Goal: Task Accomplishment & Management: Use online tool/utility

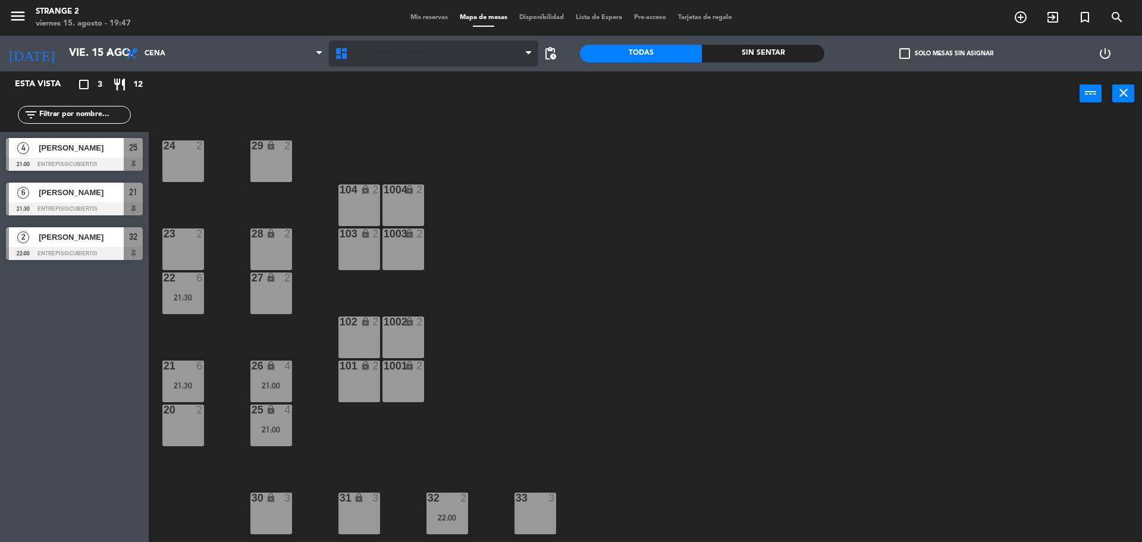
click at [414, 56] on span "Entrepiso(Cubierto)" at bounding box center [392, 53] width 83 height 8
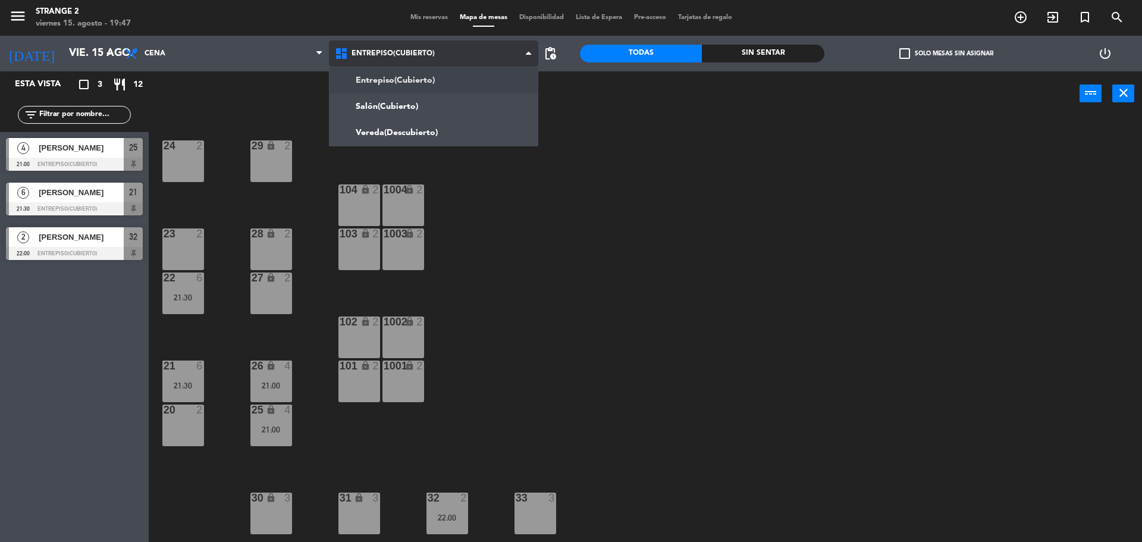
click at [397, 102] on ng-component "menu Strange 2 viernes 15. agosto - 19:47 Mis reservas Mapa de mesas Disponibil…" at bounding box center [571, 272] width 1142 height 545
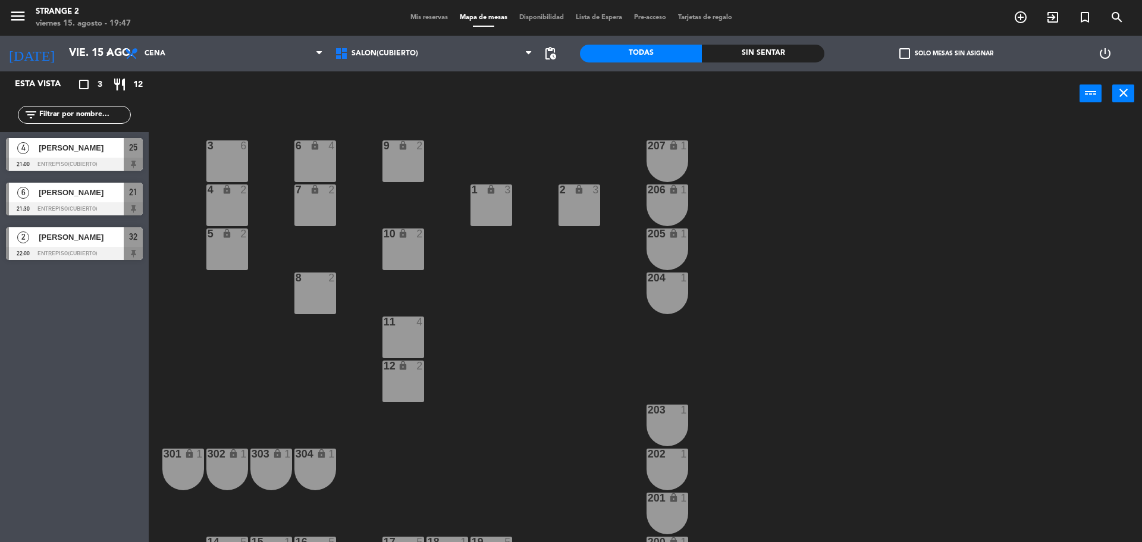
click at [316, 210] on div "7 lock 2" at bounding box center [315, 205] width 42 height 42
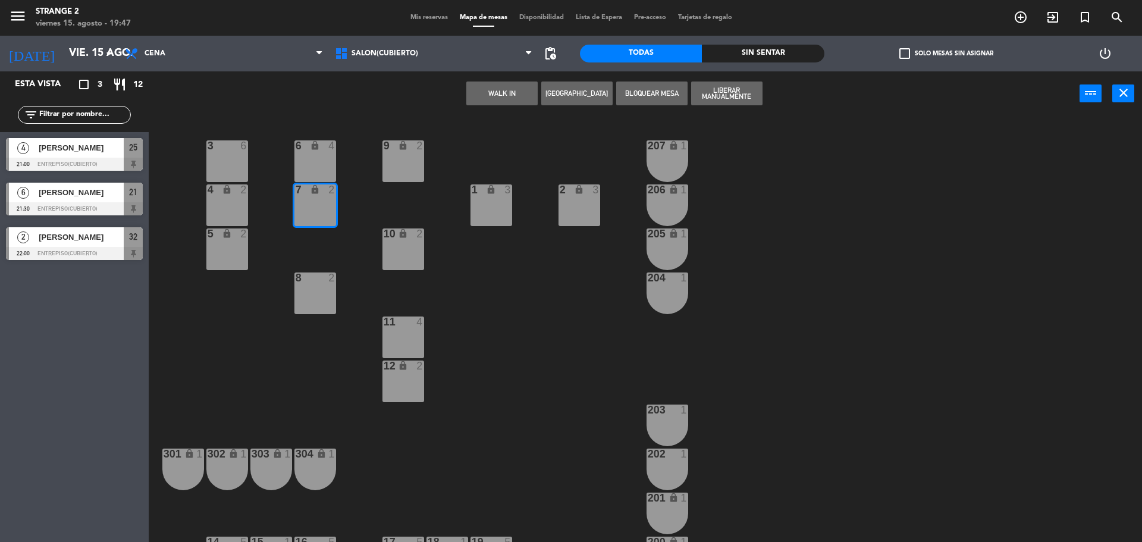
click at [348, 241] on div "3 6 6 lock 4 9 lock 2 207 lock 1 4 lock 2 7 lock 2 206 lock 1 1 lock 3 2 lock 3…" at bounding box center [651, 332] width 982 height 426
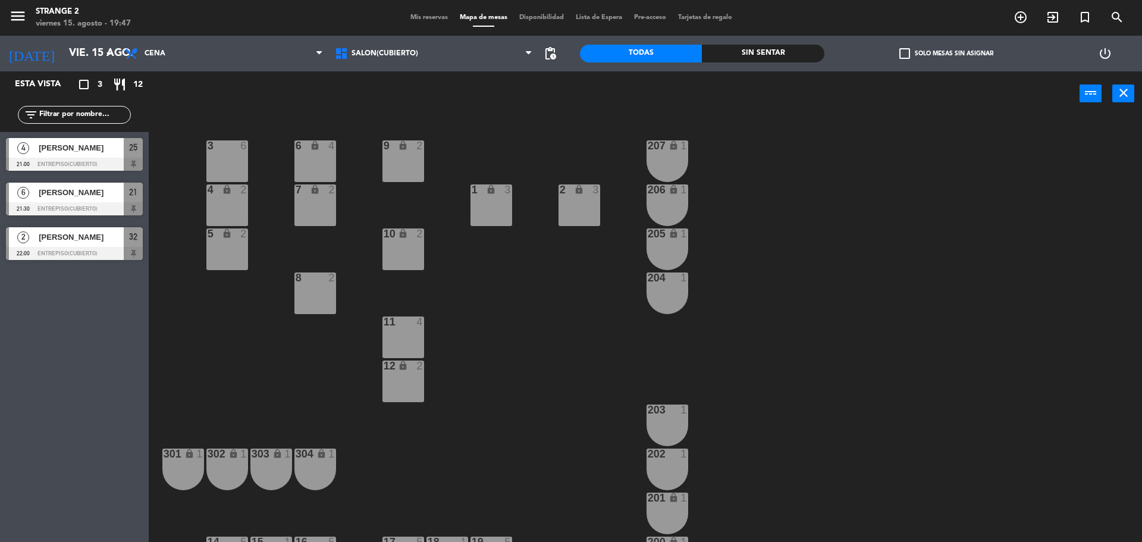
click at [222, 155] on div "3 6" at bounding box center [227, 161] width 42 height 42
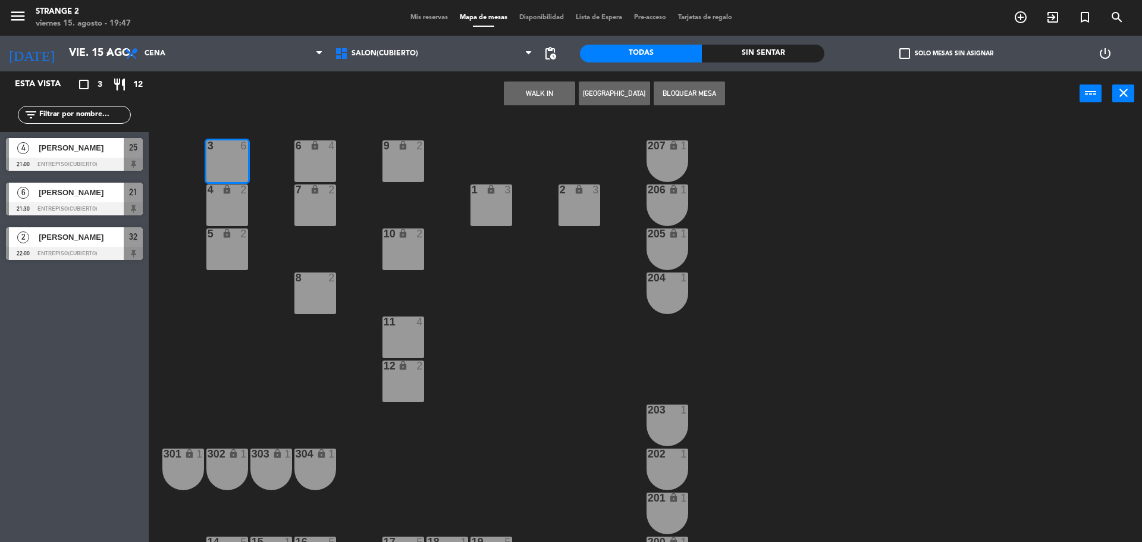
click at [231, 214] on div "4 lock 2" at bounding box center [227, 205] width 42 height 42
click at [231, 260] on div "5 lock 2" at bounding box center [227, 249] width 42 height 42
click at [556, 98] on button "WALK IN" at bounding box center [539, 93] width 71 height 24
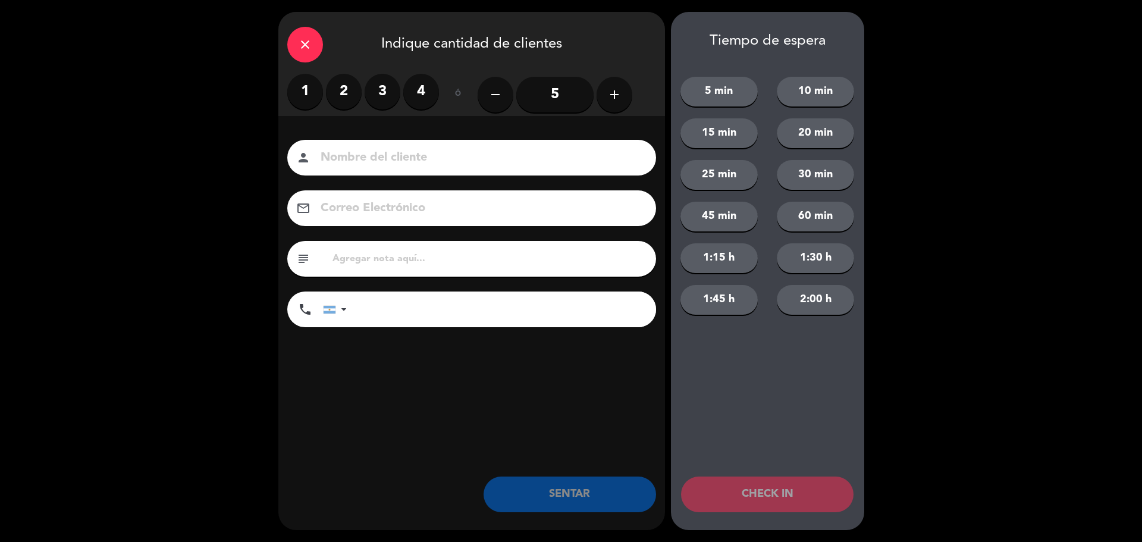
click at [545, 83] on input "5" at bounding box center [554, 95] width 77 height 36
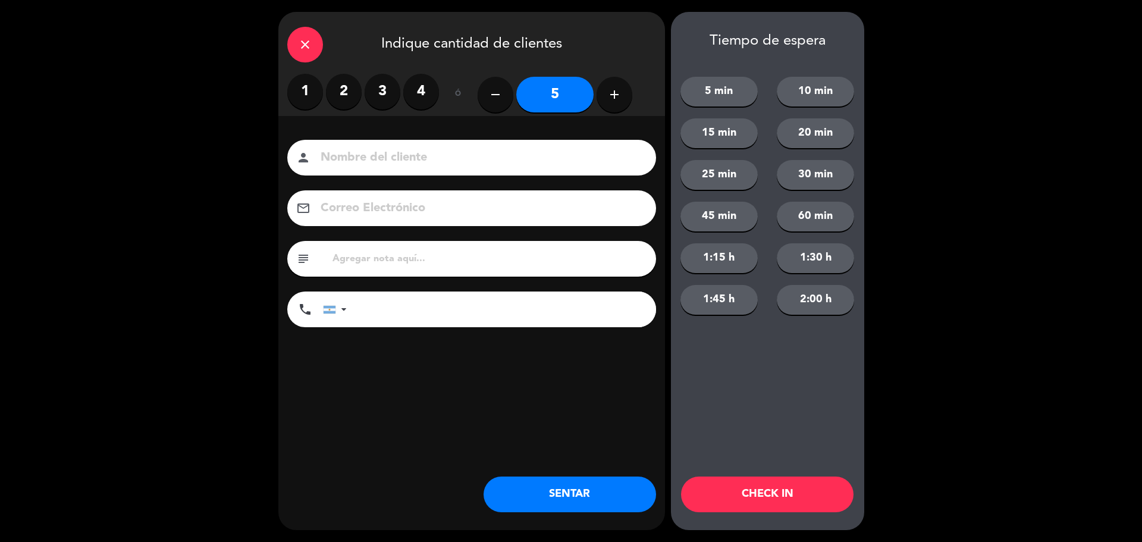
click at [580, 487] on button "SENTAR" at bounding box center [569, 494] width 172 height 36
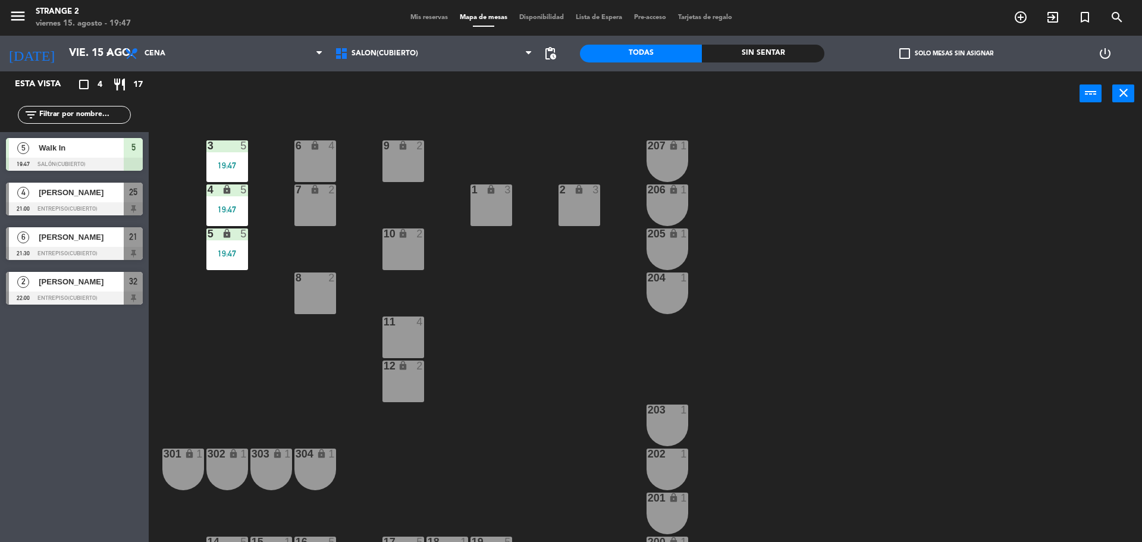
click at [401, 159] on div "9 lock 2" at bounding box center [403, 161] width 42 height 42
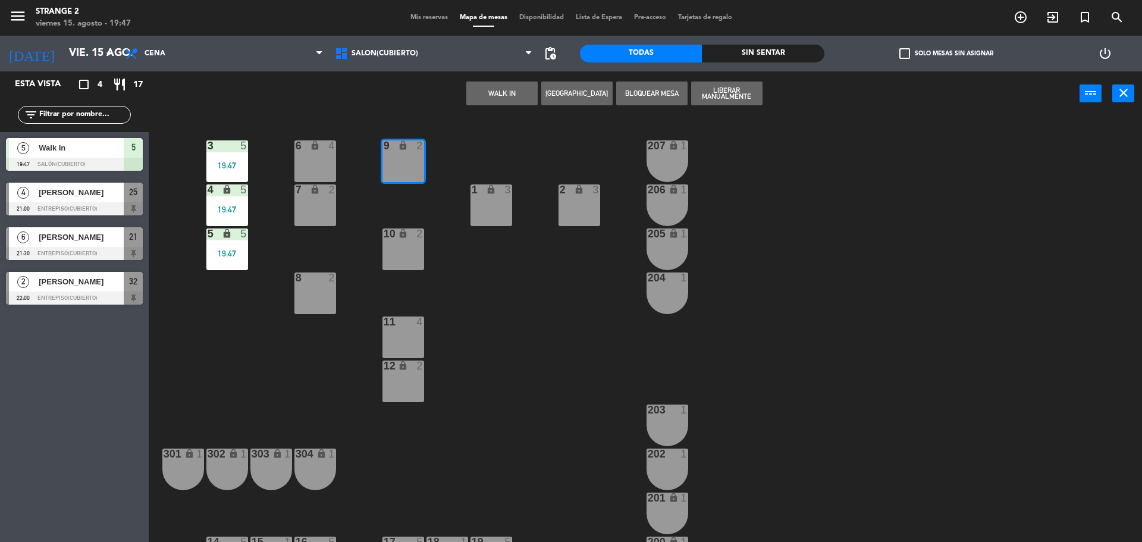
click at [516, 90] on button "WALK IN" at bounding box center [501, 93] width 71 height 24
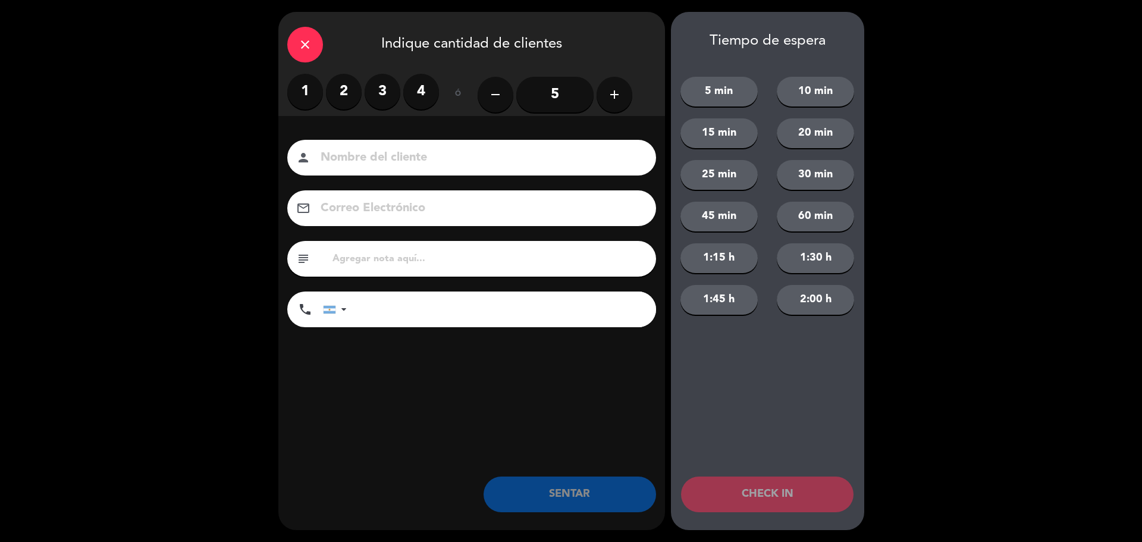
click at [350, 89] on label "2" at bounding box center [344, 92] width 36 height 36
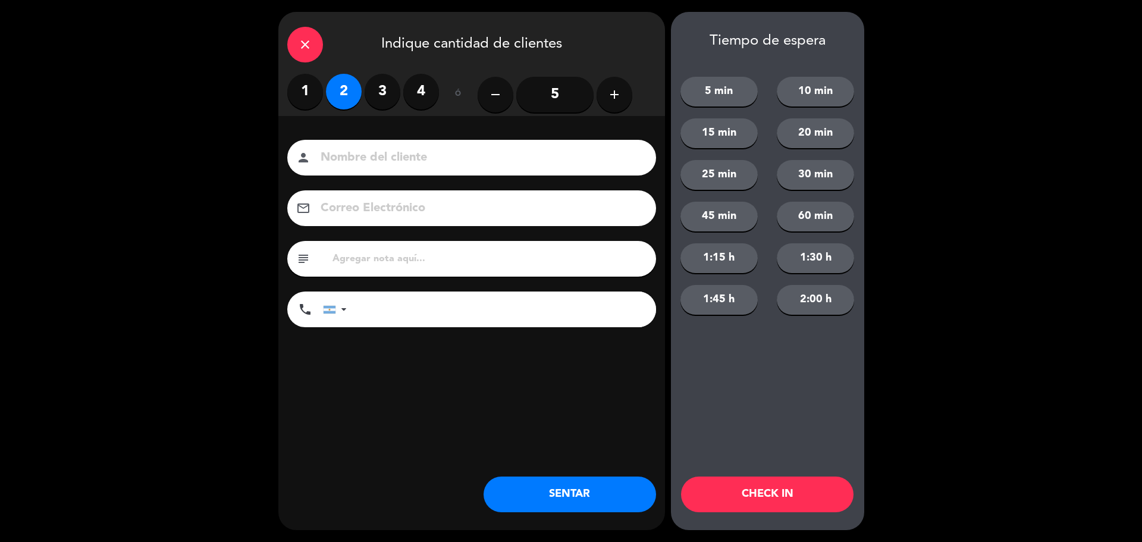
click at [540, 490] on button "SENTAR" at bounding box center [569, 494] width 172 height 36
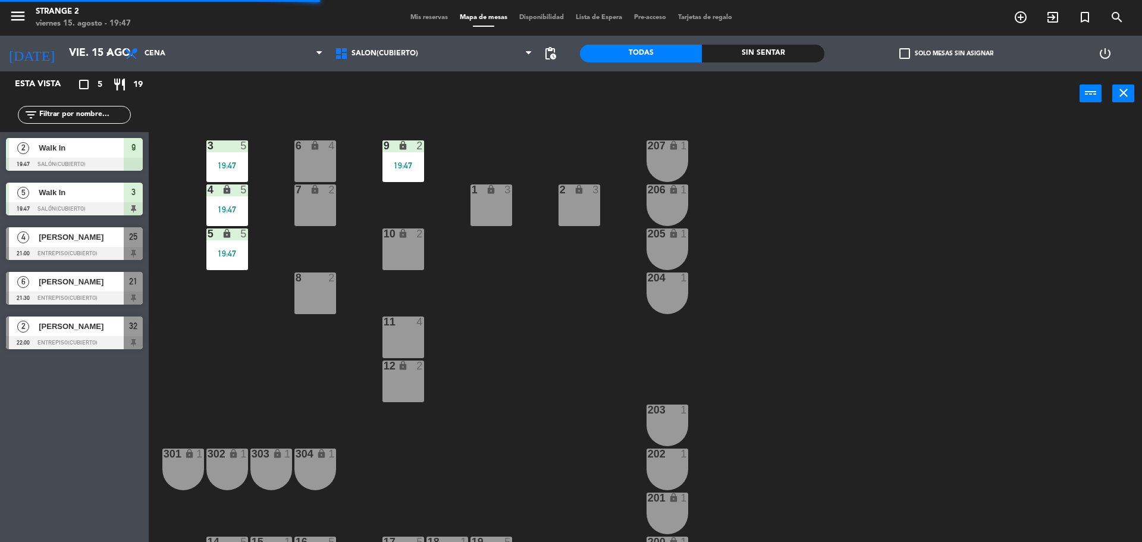
click at [410, 255] on div "10 lock 2" at bounding box center [403, 249] width 42 height 42
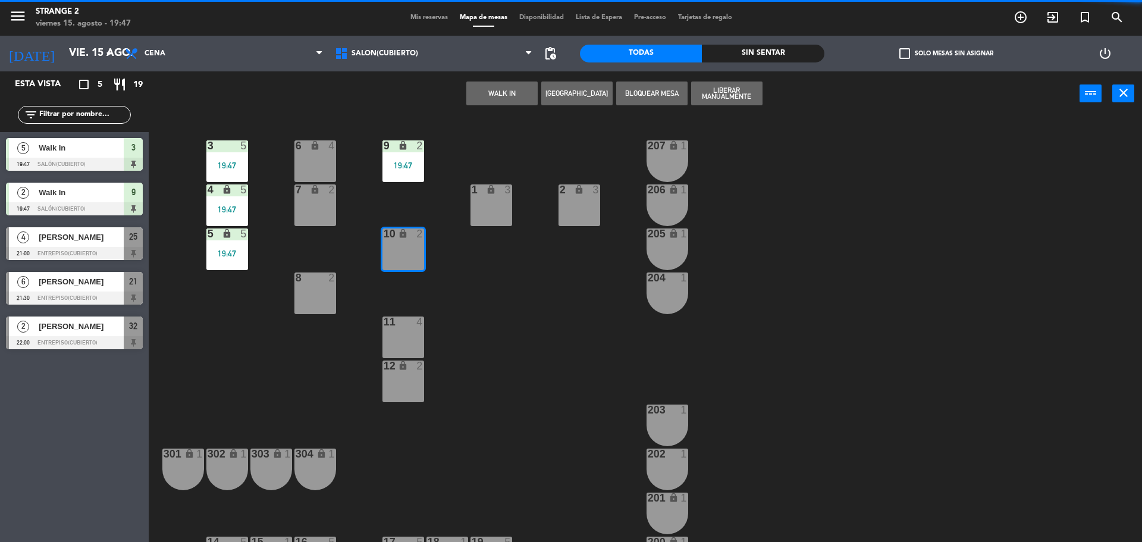
click at [502, 89] on button "WALK IN" at bounding box center [501, 93] width 71 height 24
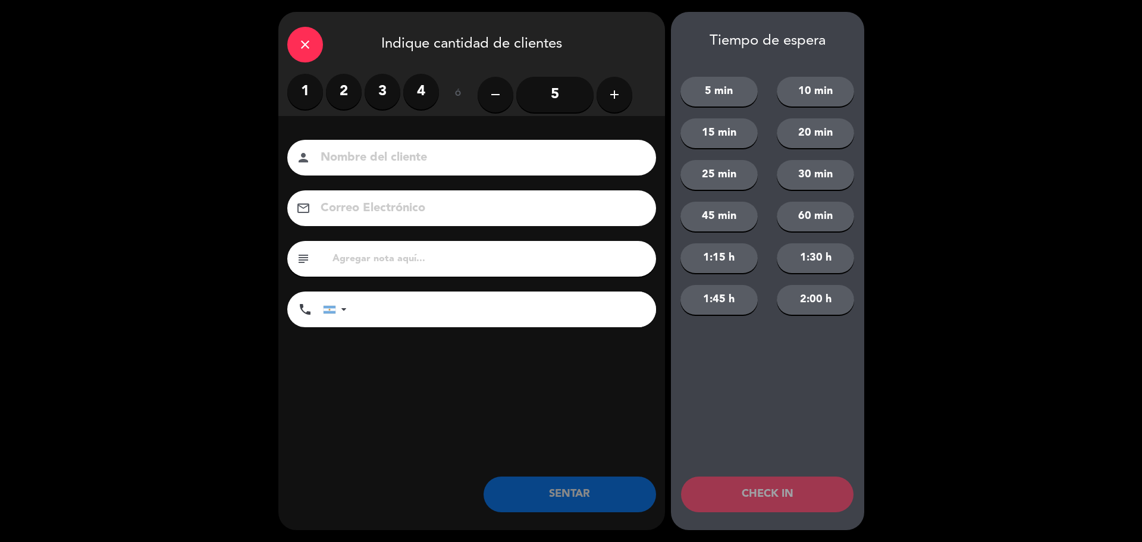
click at [344, 96] on label "2" at bounding box center [344, 92] width 36 height 36
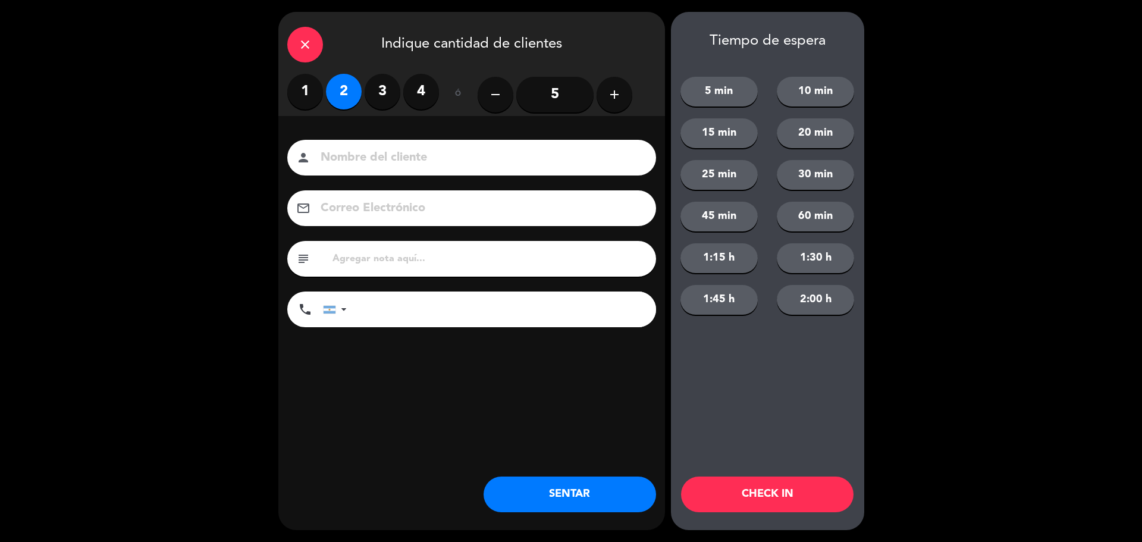
click at [562, 489] on button "SENTAR" at bounding box center [569, 494] width 172 height 36
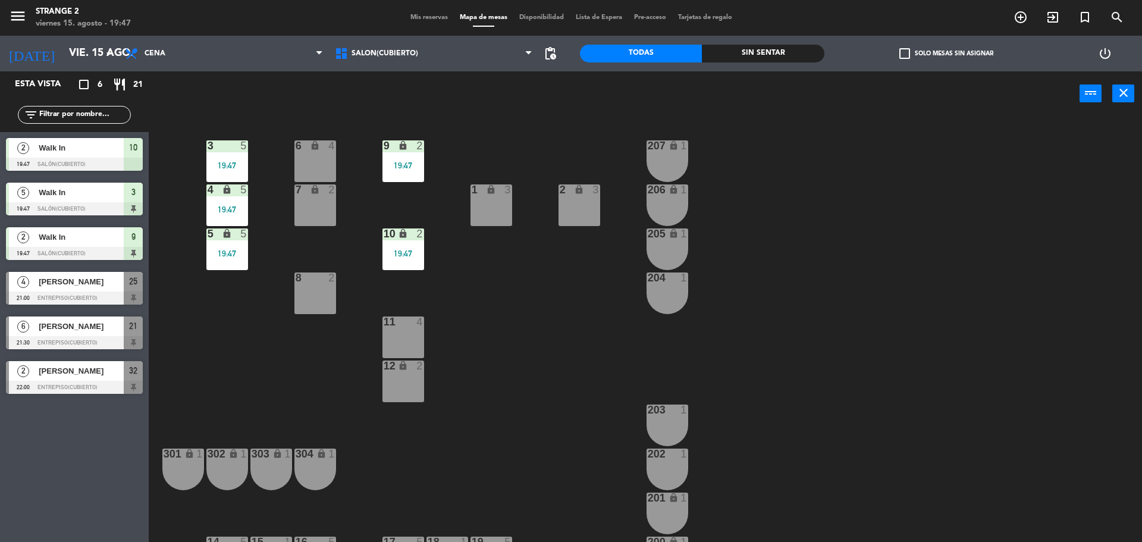
click at [400, 332] on div "11 4" at bounding box center [403, 337] width 42 height 42
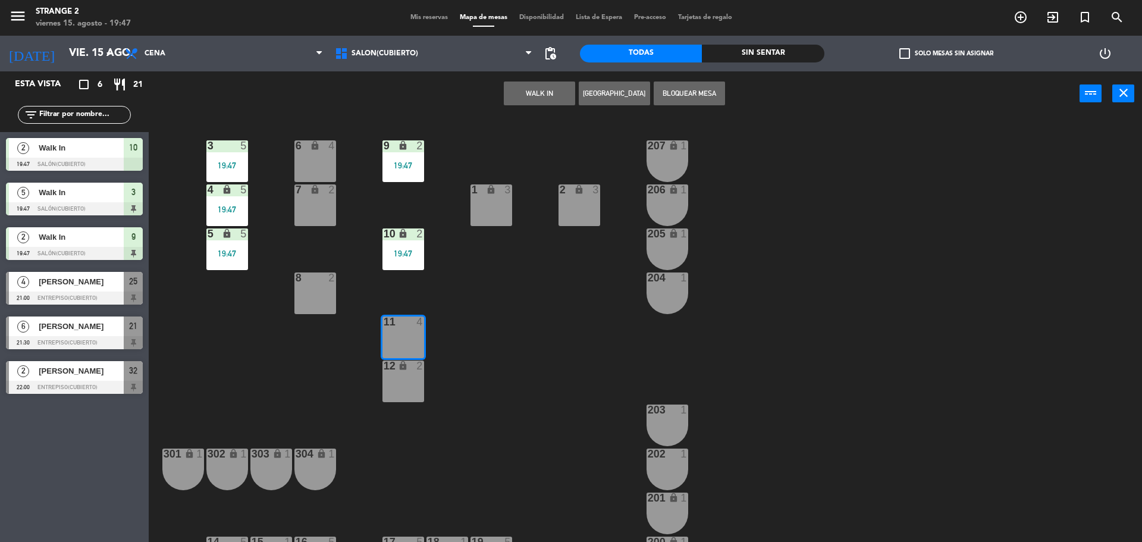
click at [403, 401] on div "12 lock 2" at bounding box center [403, 381] width 42 height 42
click at [545, 89] on button "WALK IN" at bounding box center [539, 93] width 71 height 24
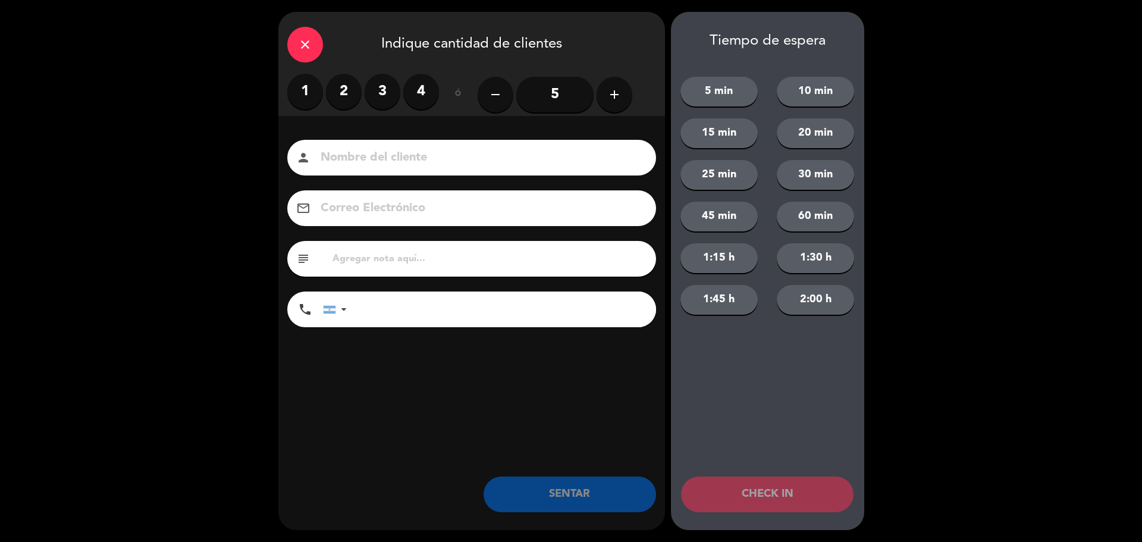
click at [384, 92] on label "3" at bounding box center [382, 92] width 36 height 36
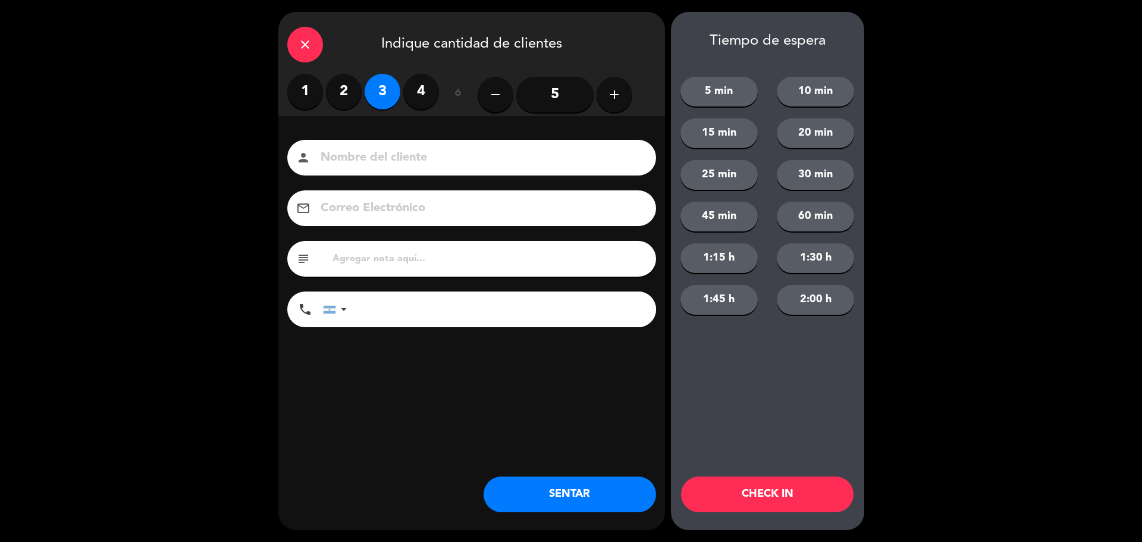
click at [572, 495] on button "SENTAR" at bounding box center [569, 494] width 172 height 36
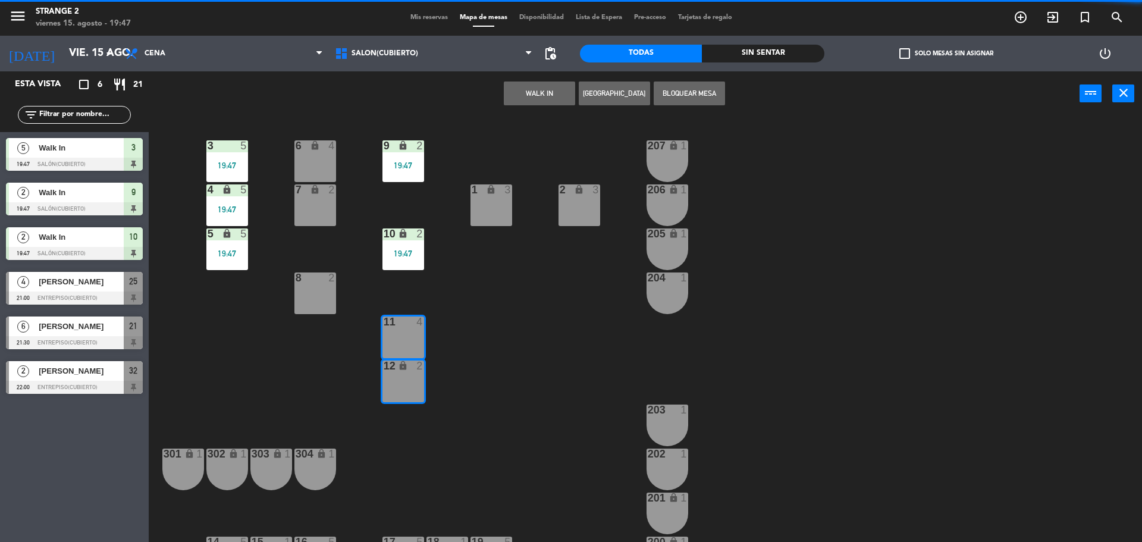
click at [497, 191] on div "lock" at bounding box center [491, 189] width 20 height 11
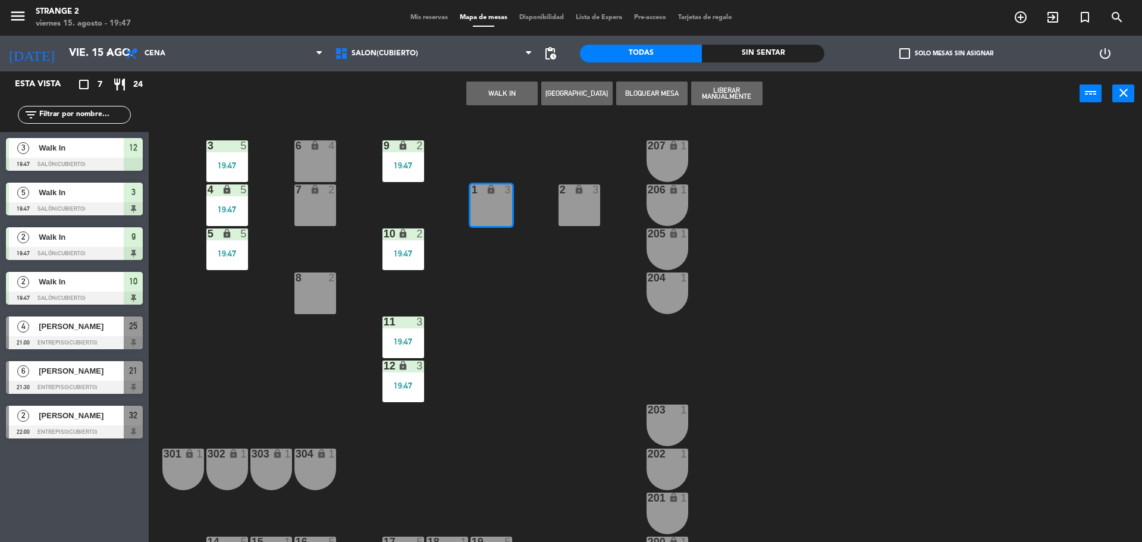
click at [498, 93] on button "WALK IN" at bounding box center [501, 93] width 71 height 24
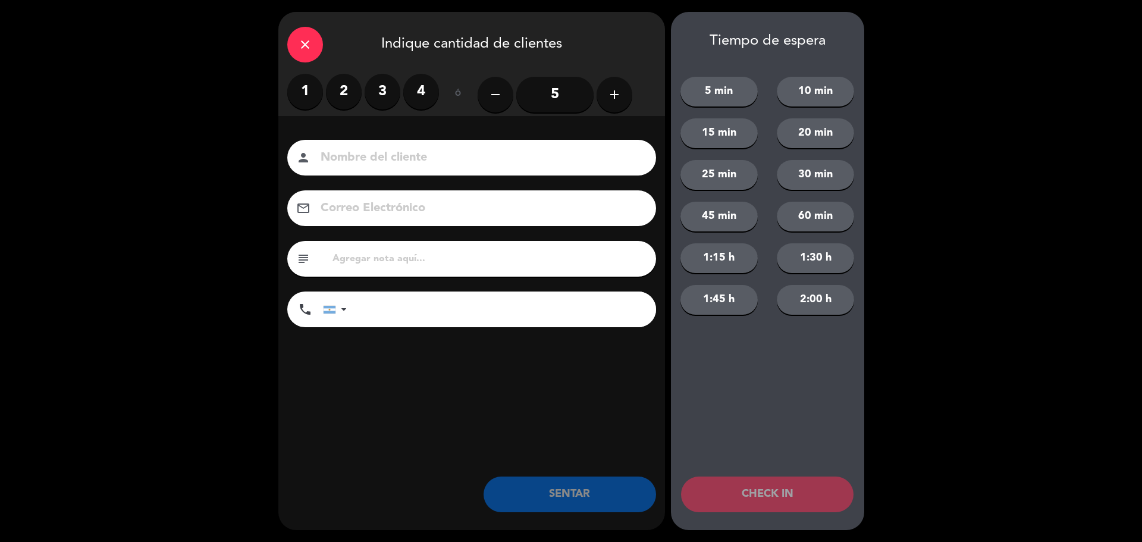
click at [347, 97] on label "2" at bounding box center [344, 92] width 36 height 36
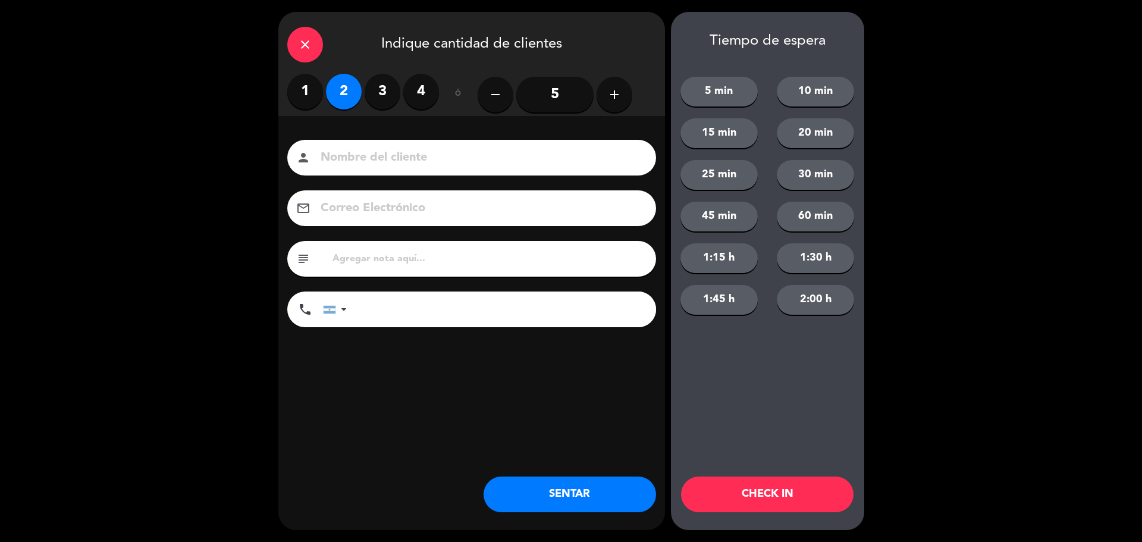
click at [513, 496] on button "SENTAR" at bounding box center [569, 494] width 172 height 36
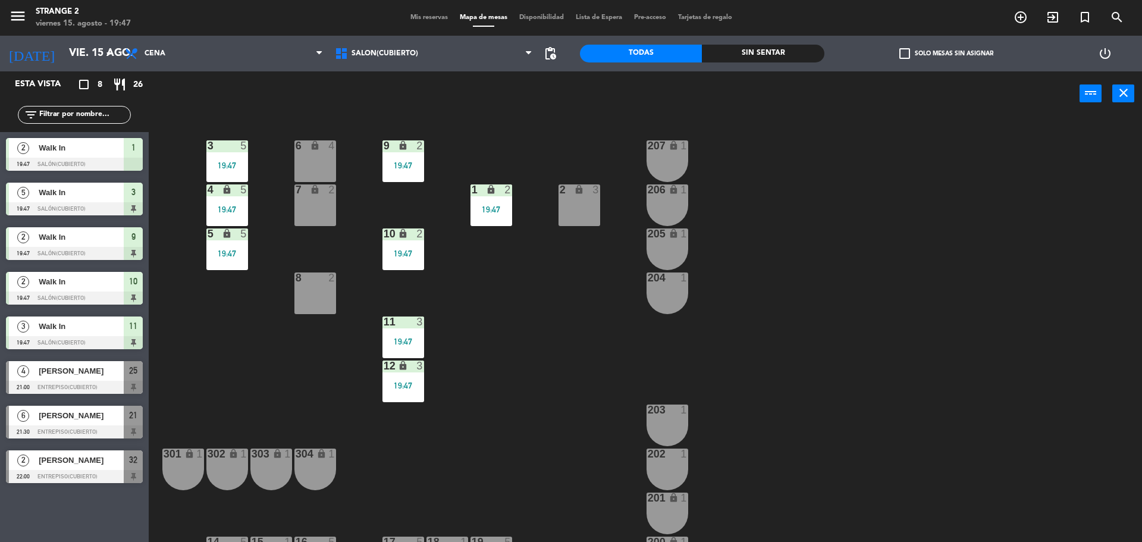
click at [591, 205] on div "2 lock 3" at bounding box center [579, 205] width 42 height 42
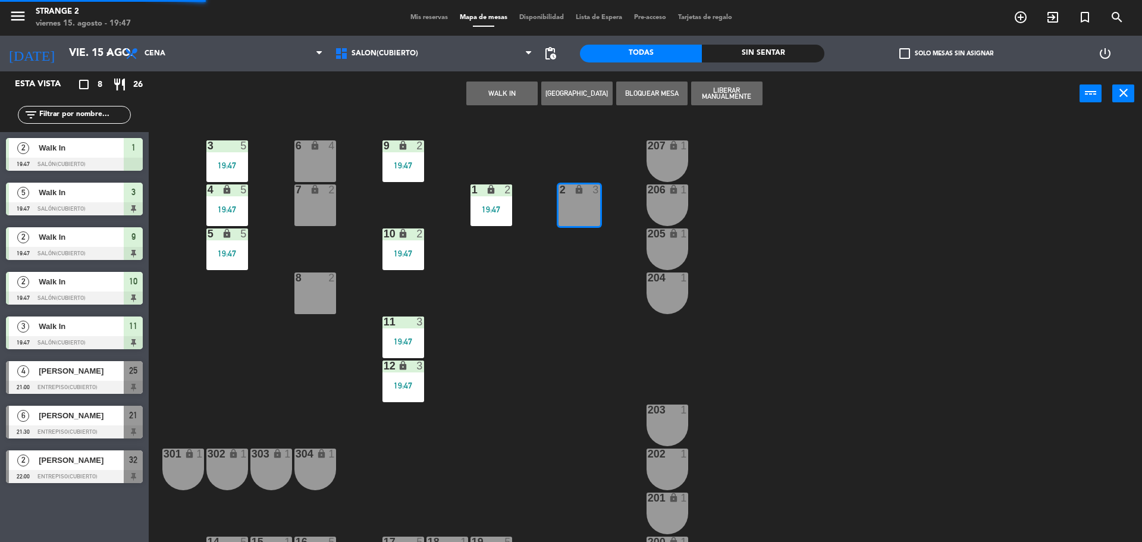
click at [494, 88] on button "WALK IN" at bounding box center [501, 93] width 71 height 24
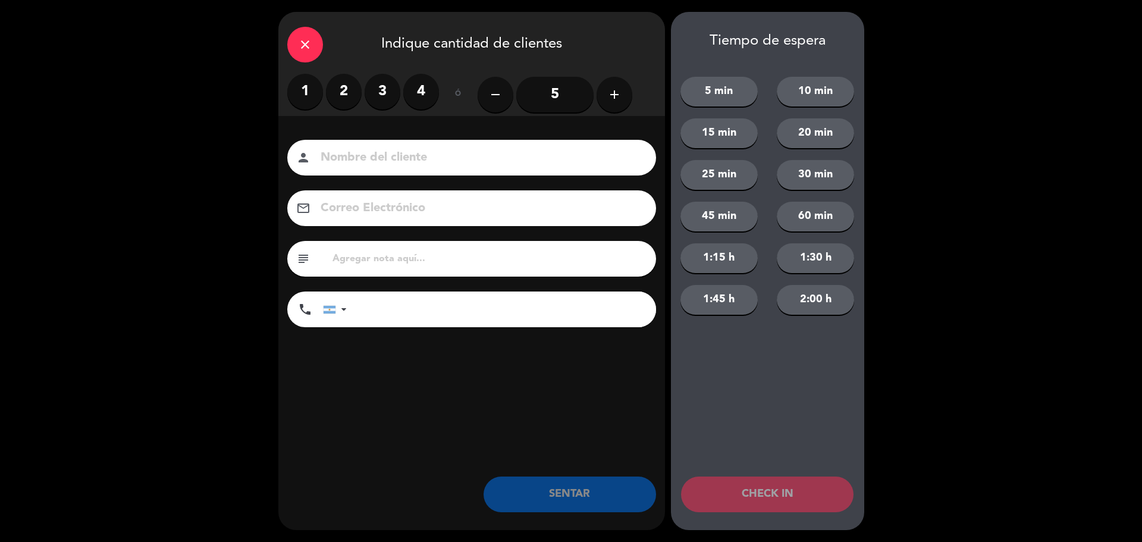
click at [345, 84] on label "2" at bounding box center [344, 92] width 36 height 36
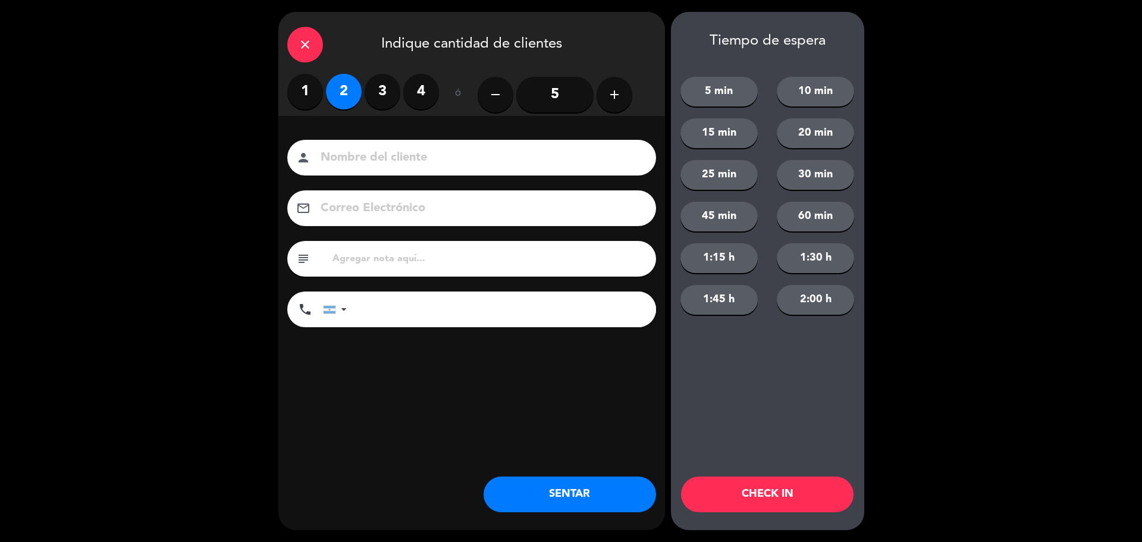
click at [567, 479] on button "SENTAR" at bounding box center [569, 494] width 172 height 36
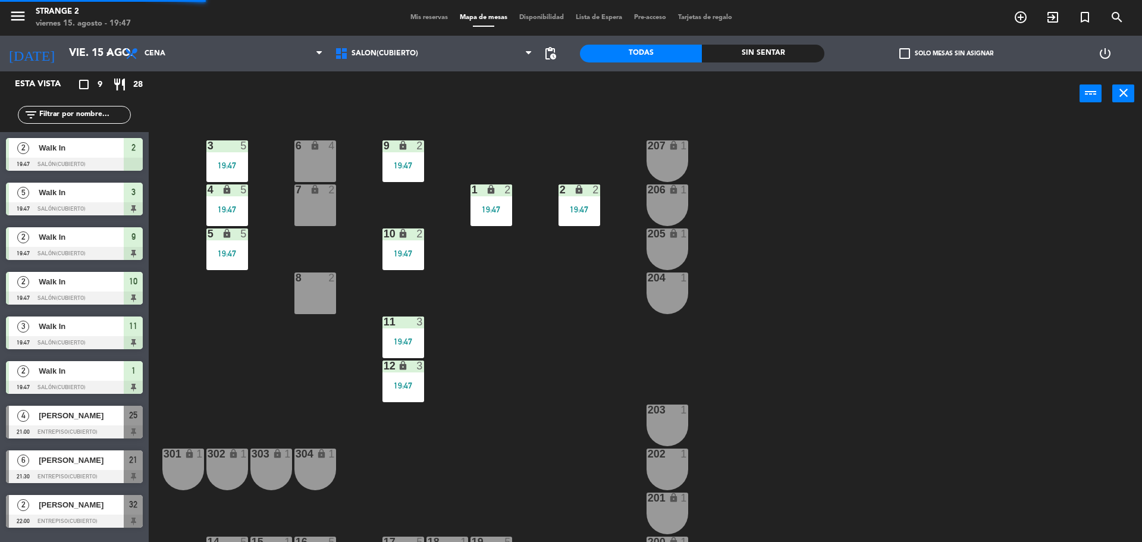
scroll to position [33, 0]
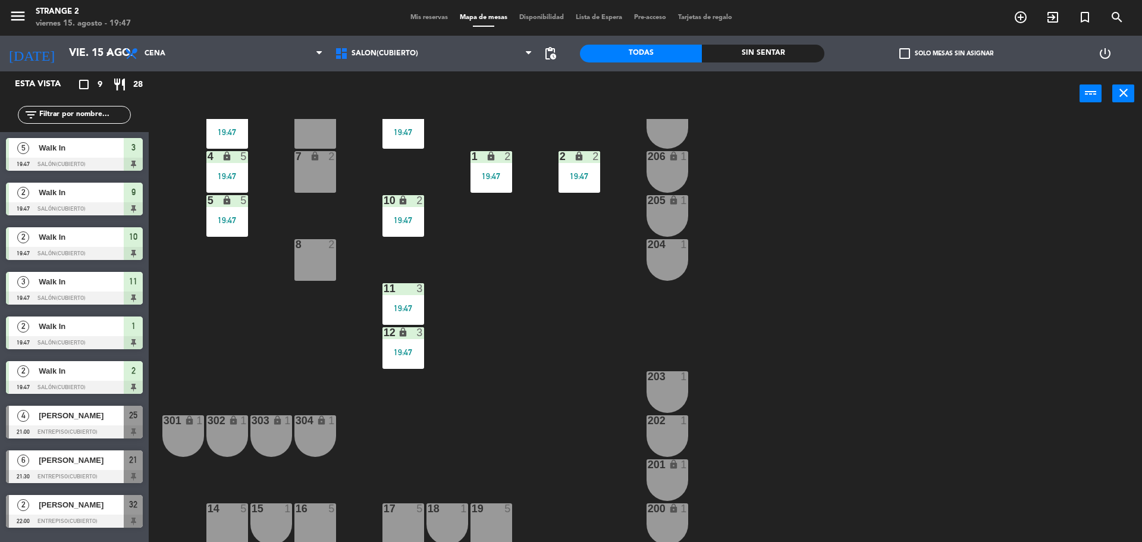
click at [225, 525] on div "14 5" at bounding box center [227, 524] width 42 height 42
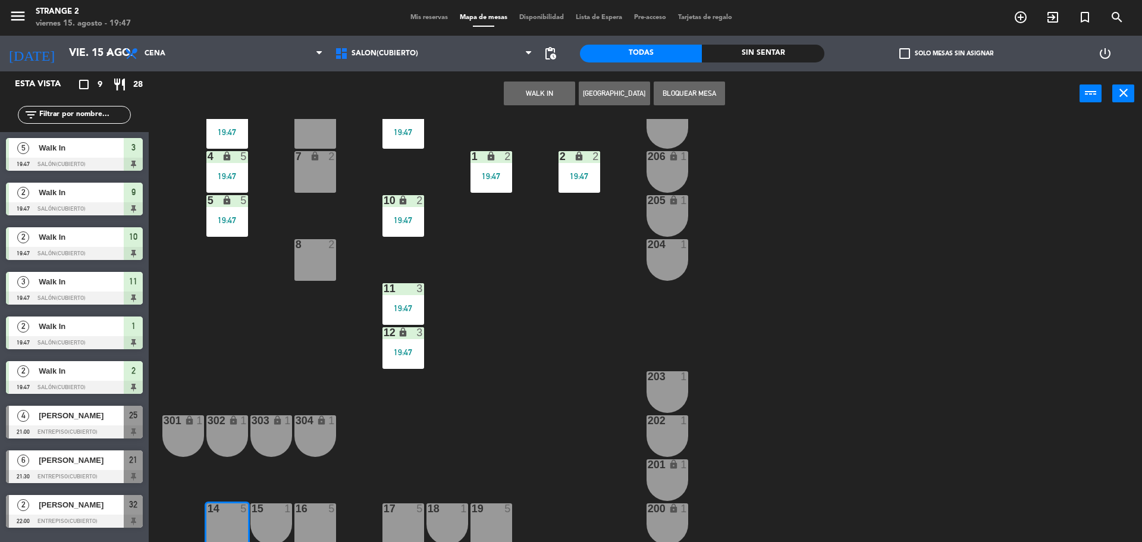
click at [524, 97] on button "WALK IN" at bounding box center [539, 93] width 71 height 24
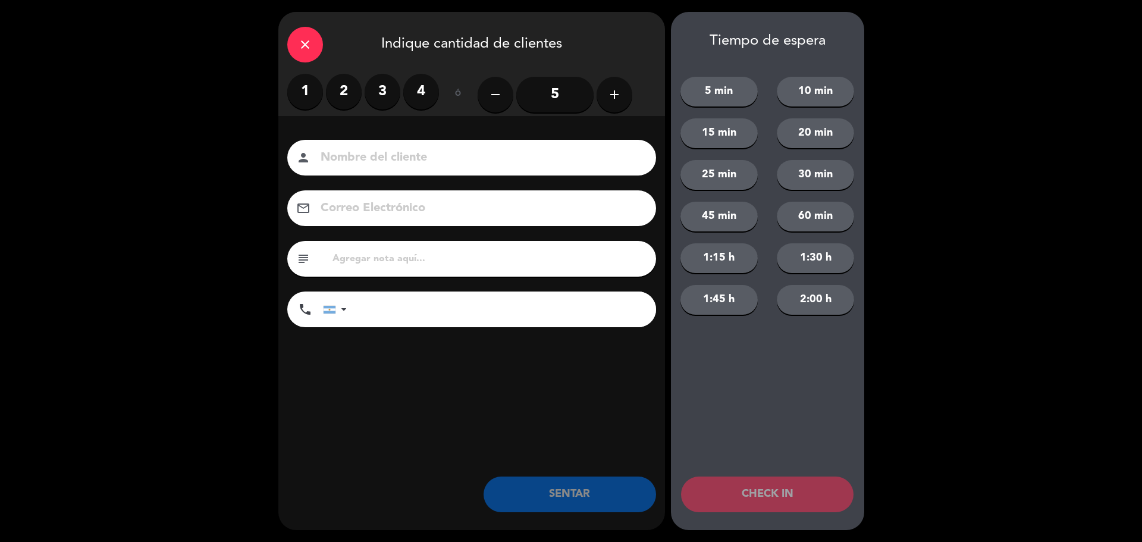
click at [334, 93] on label "2" at bounding box center [344, 92] width 36 height 36
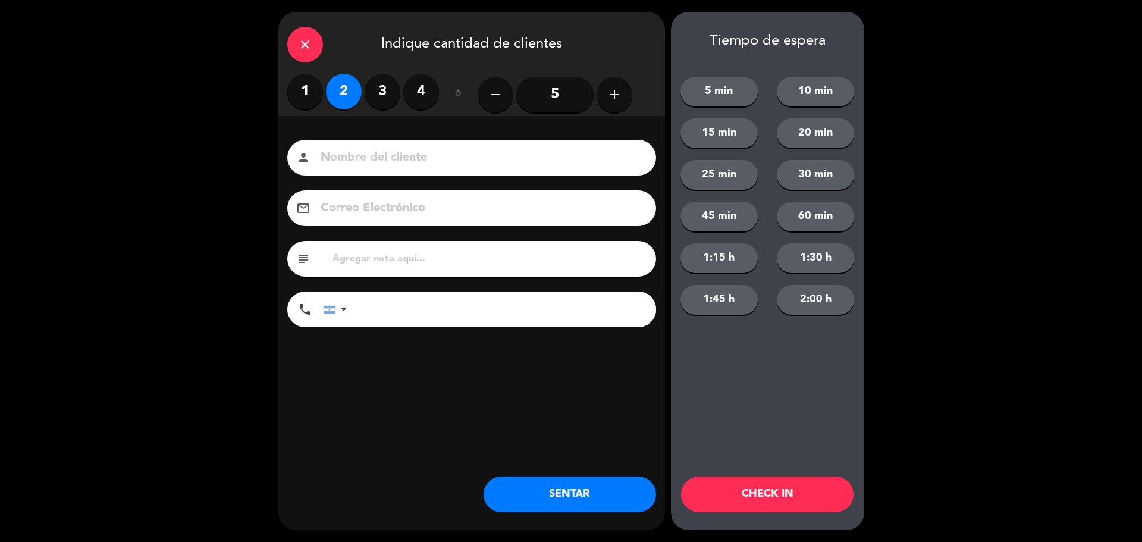
click at [538, 481] on button "SENTAR" at bounding box center [569, 494] width 172 height 36
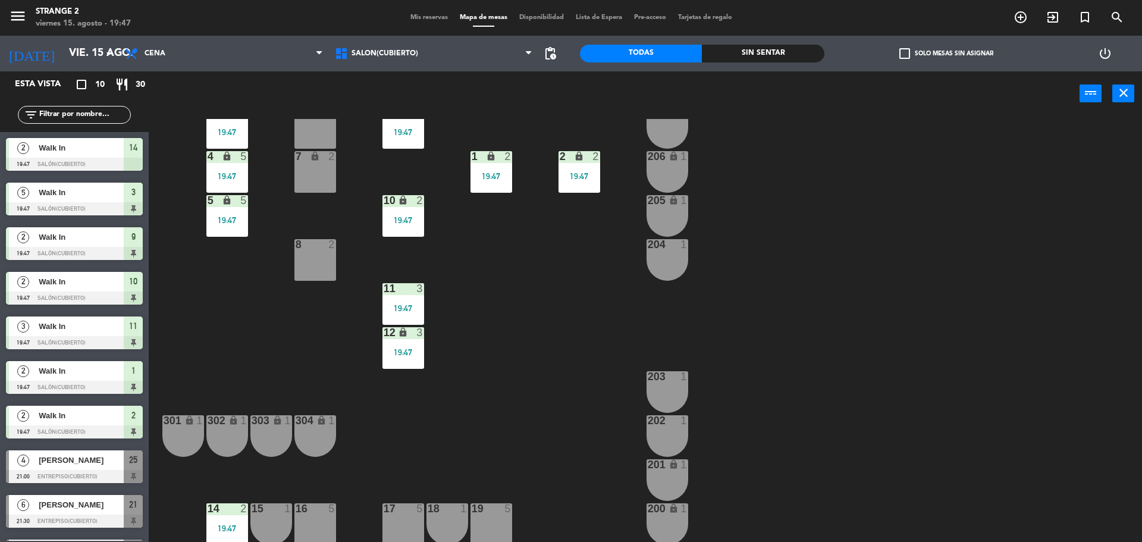
click at [397, 514] on div "17 5" at bounding box center [403, 509] width 42 height 12
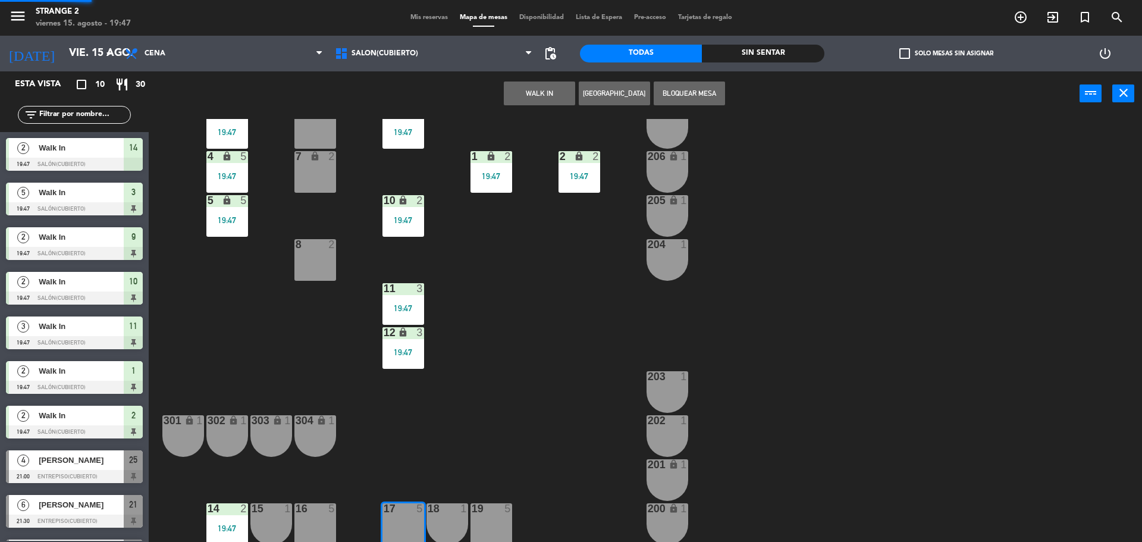
click at [533, 96] on button "WALK IN" at bounding box center [539, 93] width 71 height 24
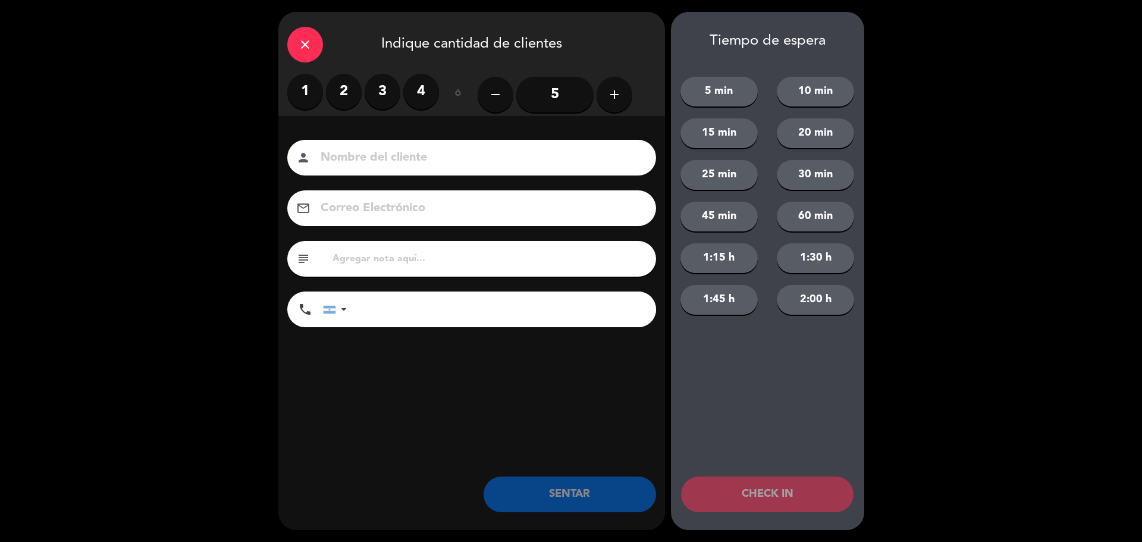
click at [341, 97] on label "2" at bounding box center [344, 92] width 36 height 36
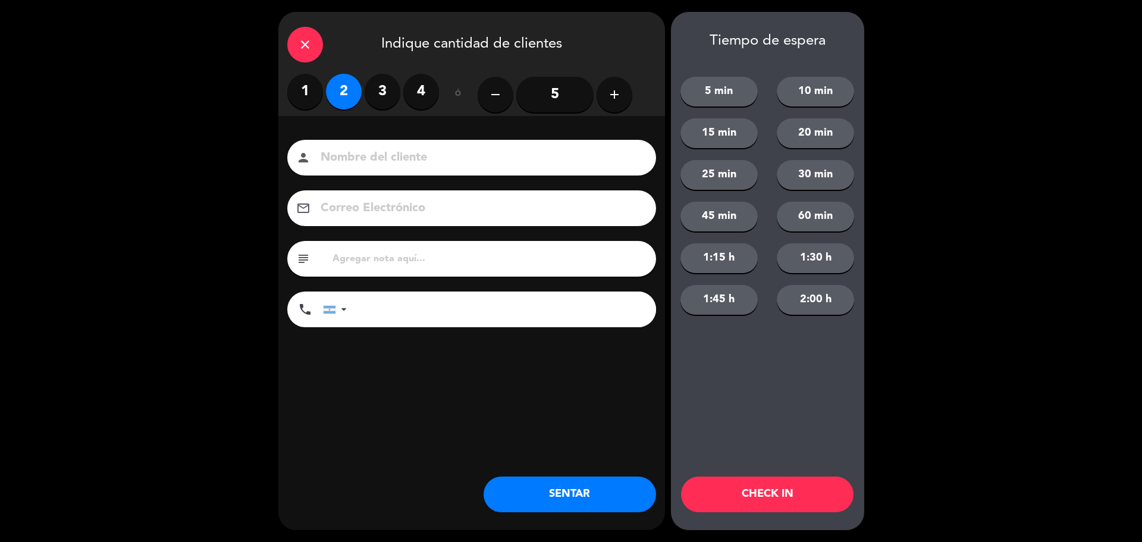
click at [549, 500] on button "SENTAR" at bounding box center [569, 494] width 172 height 36
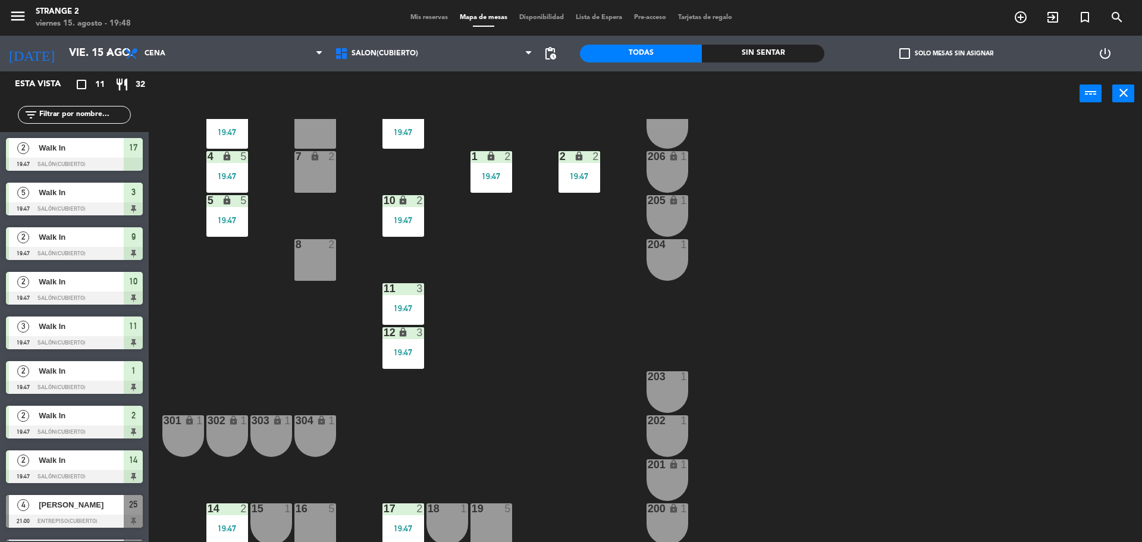
click at [321, 262] on div "8 2" at bounding box center [315, 260] width 42 height 42
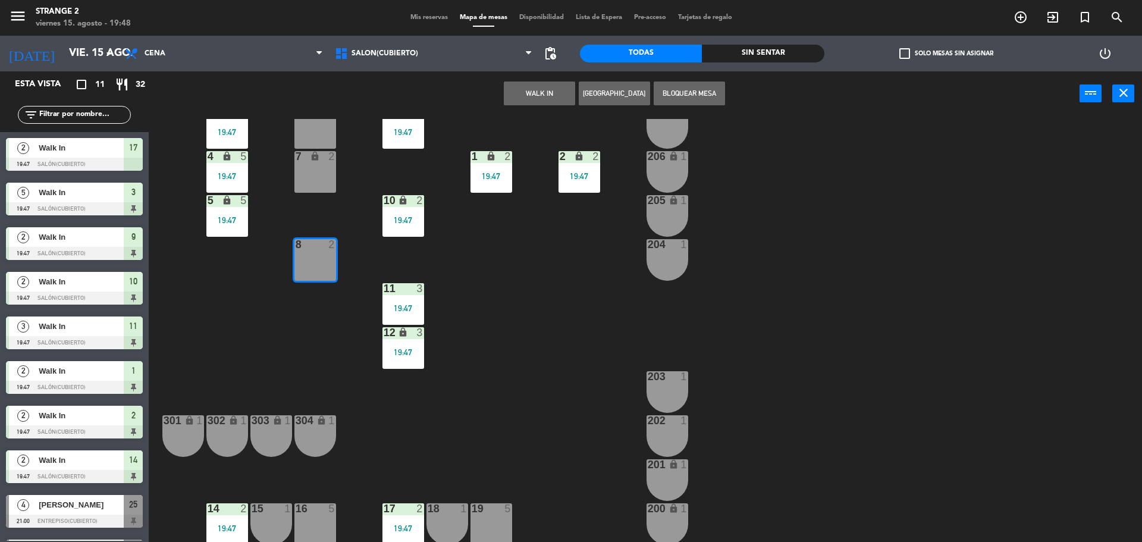
click at [518, 98] on button "WALK IN" at bounding box center [539, 93] width 71 height 24
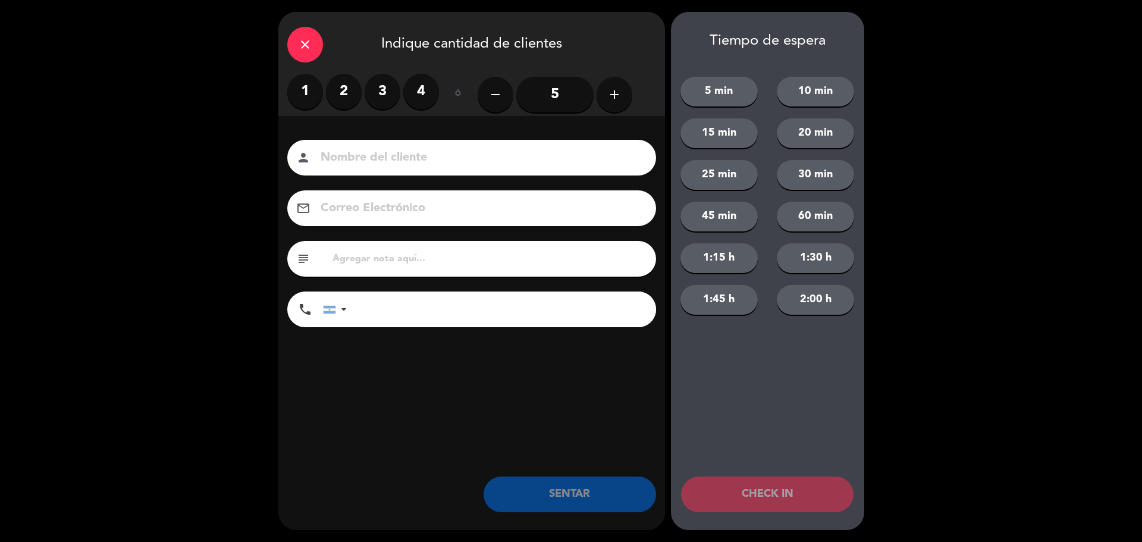
click at [344, 98] on label "2" at bounding box center [344, 92] width 36 height 36
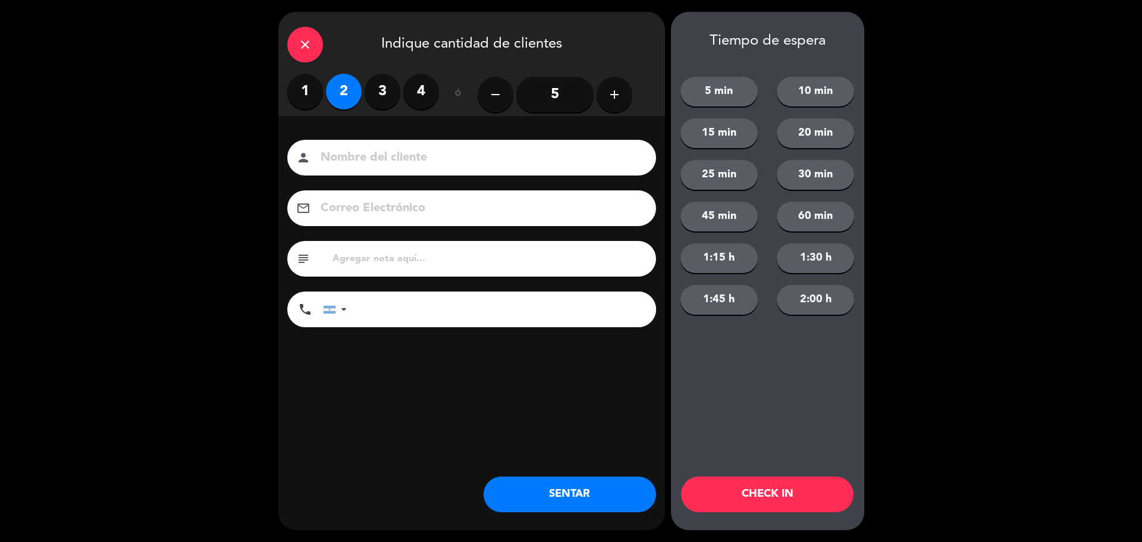
click at [554, 498] on button "SENTAR" at bounding box center [569, 494] width 172 height 36
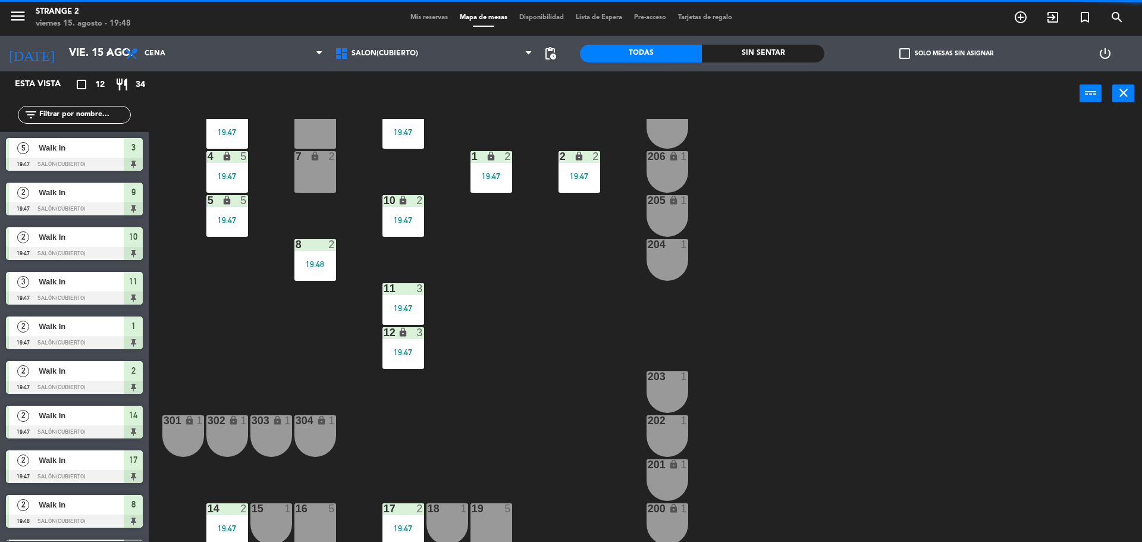
click at [315, 136] on div "6 lock 4" at bounding box center [315, 128] width 42 height 42
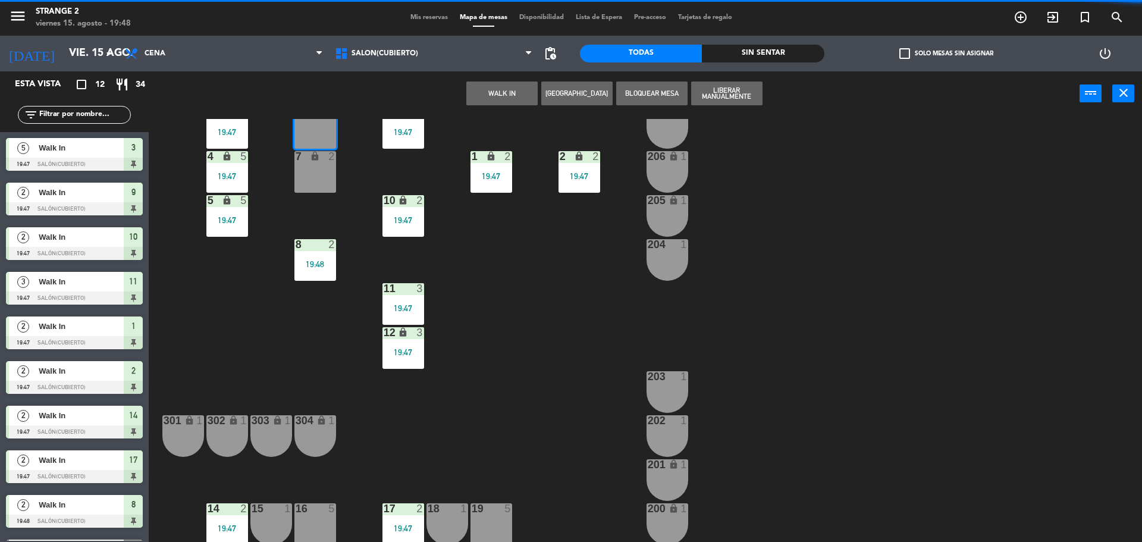
click at [316, 169] on div "7 lock 2" at bounding box center [315, 172] width 42 height 42
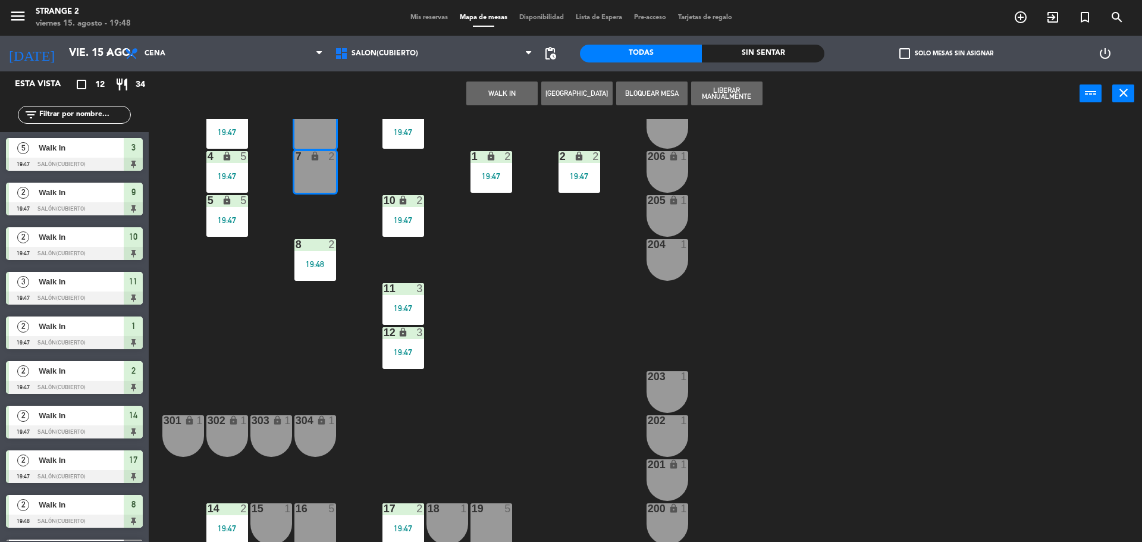
click at [502, 92] on button "WALK IN" at bounding box center [501, 93] width 71 height 24
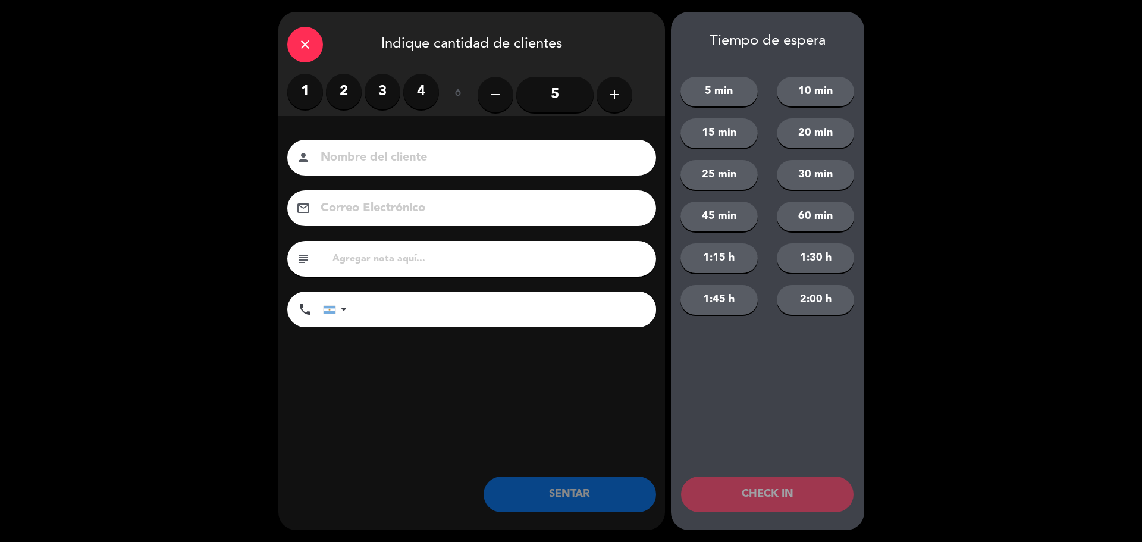
click at [422, 92] on label "4" at bounding box center [421, 92] width 36 height 36
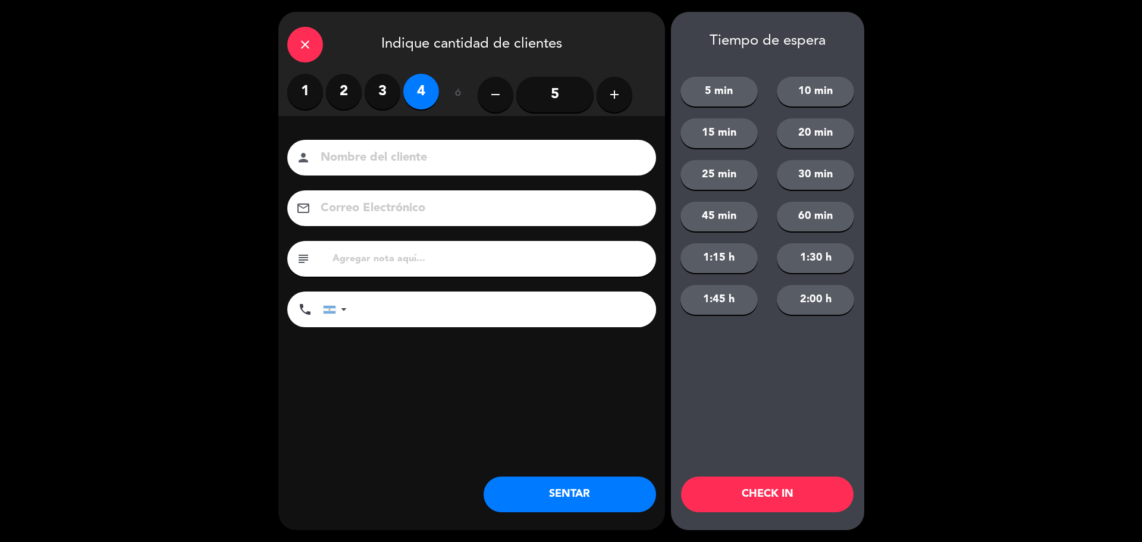
click at [574, 480] on button "SENTAR" at bounding box center [569, 494] width 172 height 36
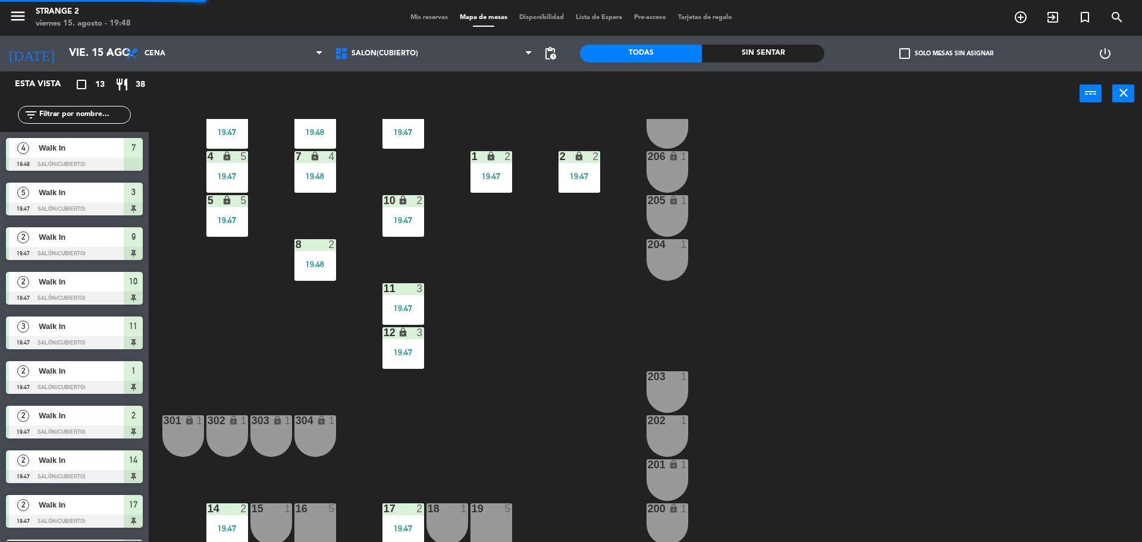
click at [323, 508] on div at bounding box center [315, 508] width 20 height 11
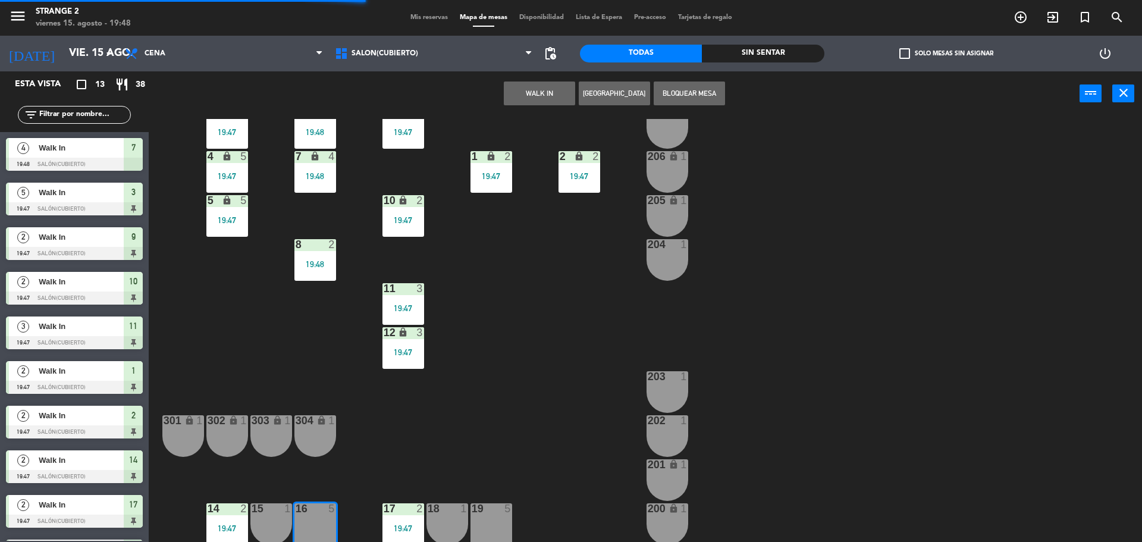
click at [548, 96] on button "WALK IN" at bounding box center [539, 93] width 71 height 24
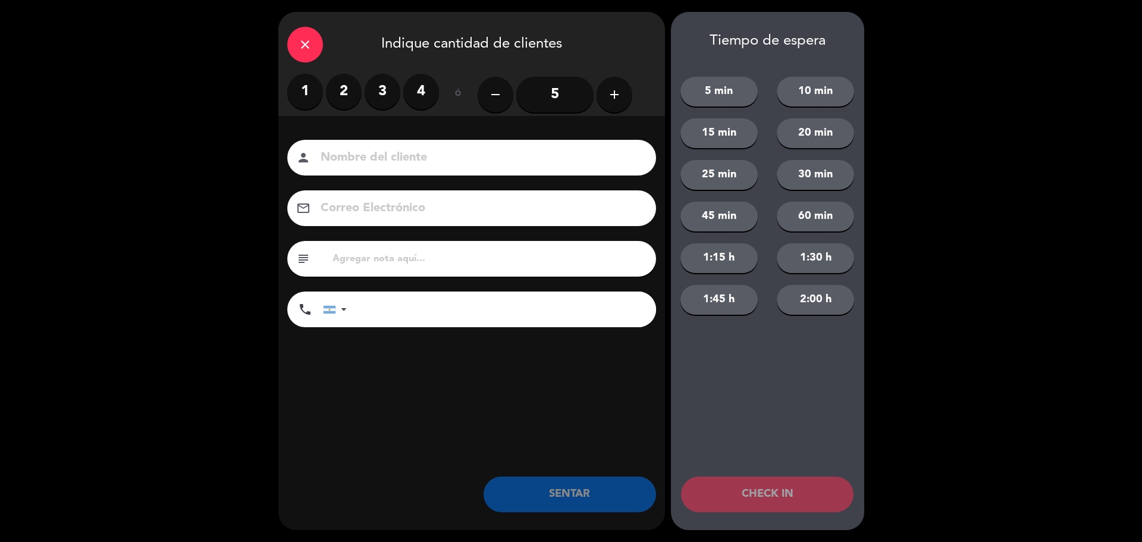
click at [382, 87] on label "3" at bounding box center [382, 92] width 36 height 36
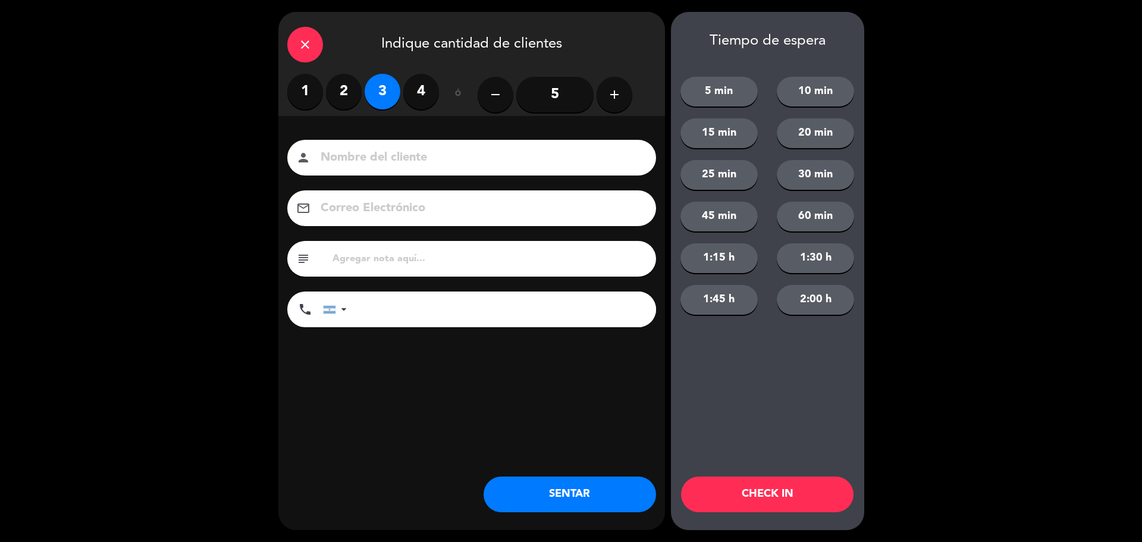
click at [532, 491] on button "SENTAR" at bounding box center [569, 494] width 172 height 36
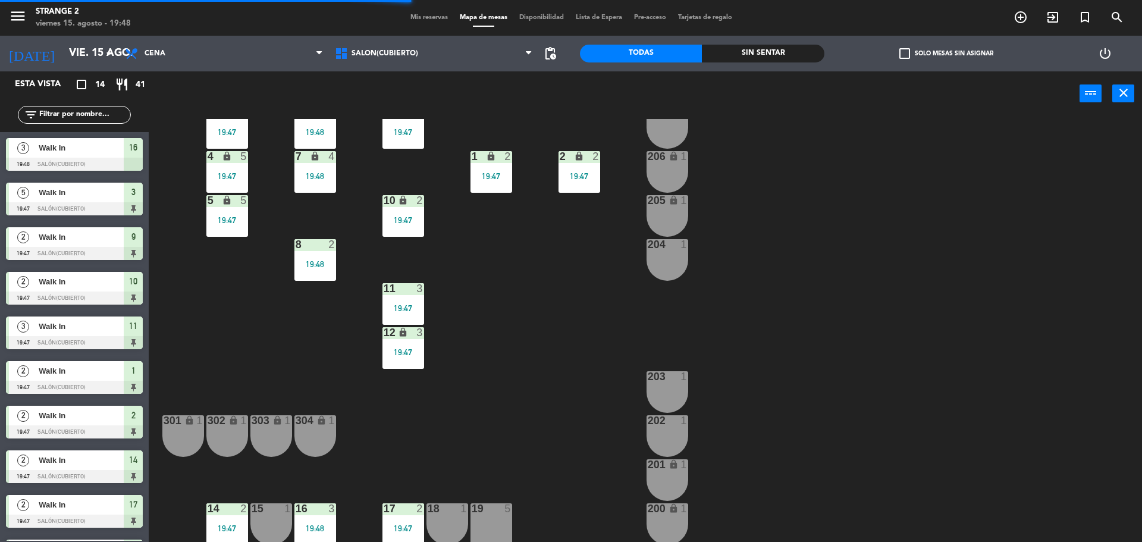
click at [678, 256] on div "204 1" at bounding box center [667, 260] width 42 height 42
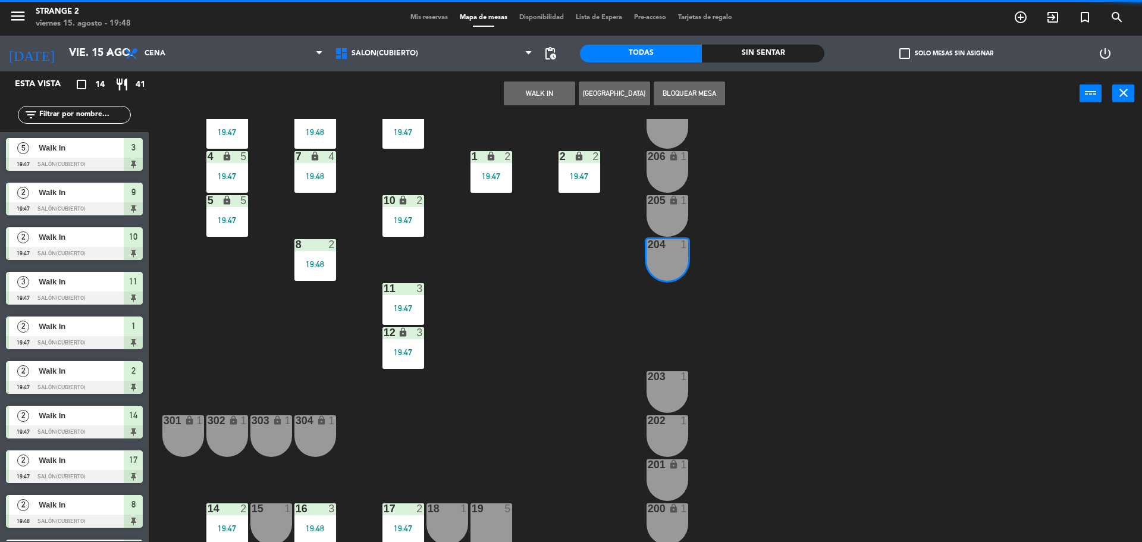
click at [526, 98] on button "WALK IN" at bounding box center [539, 93] width 71 height 24
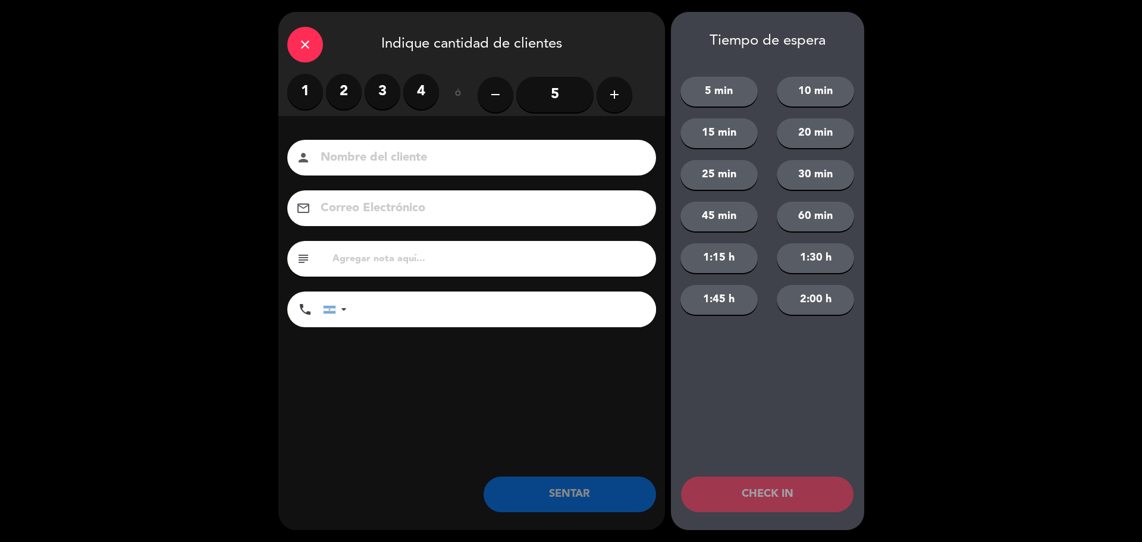
click at [307, 97] on label "1" at bounding box center [305, 92] width 36 height 36
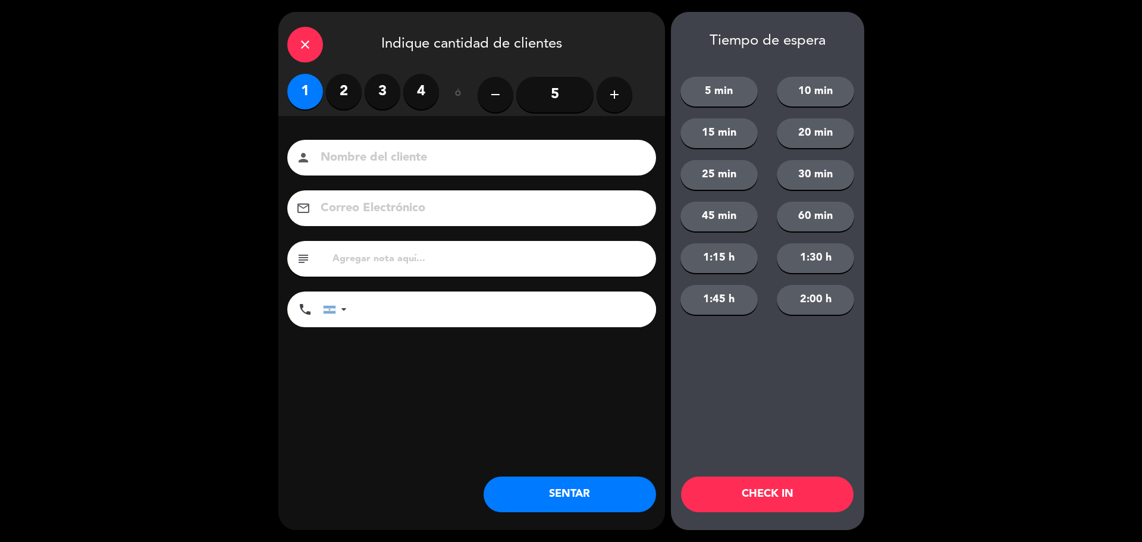
click at [533, 502] on button "SENTAR" at bounding box center [569, 494] width 172 height 36
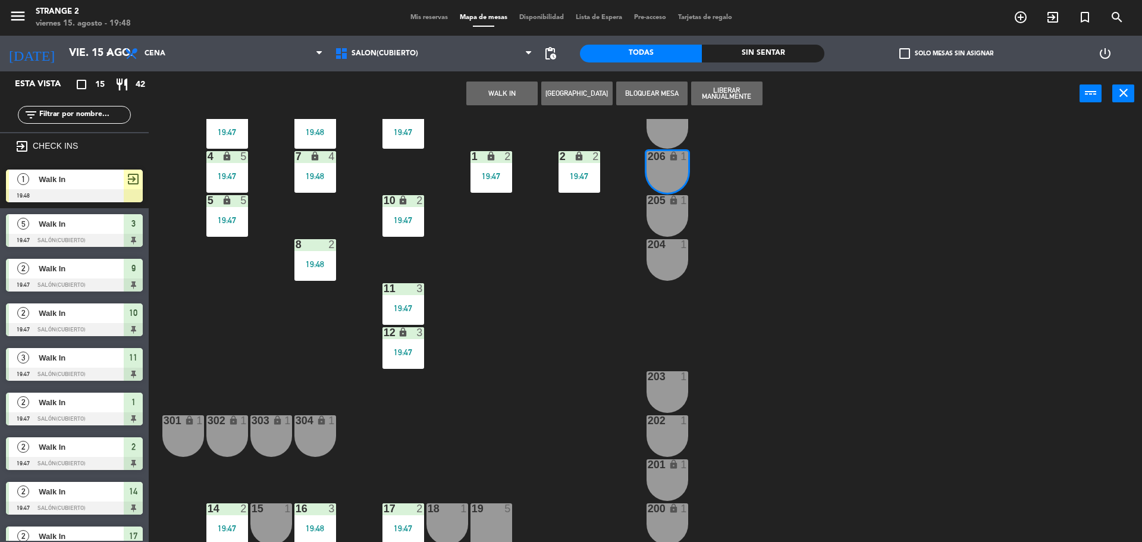
click at [667, 135] on div "207 lock 1" at bounding box center [667, 128] width 42 height 42
click at [509, 98] on button "WALK IN" at bounding box center [501, 93] width 71 height 24
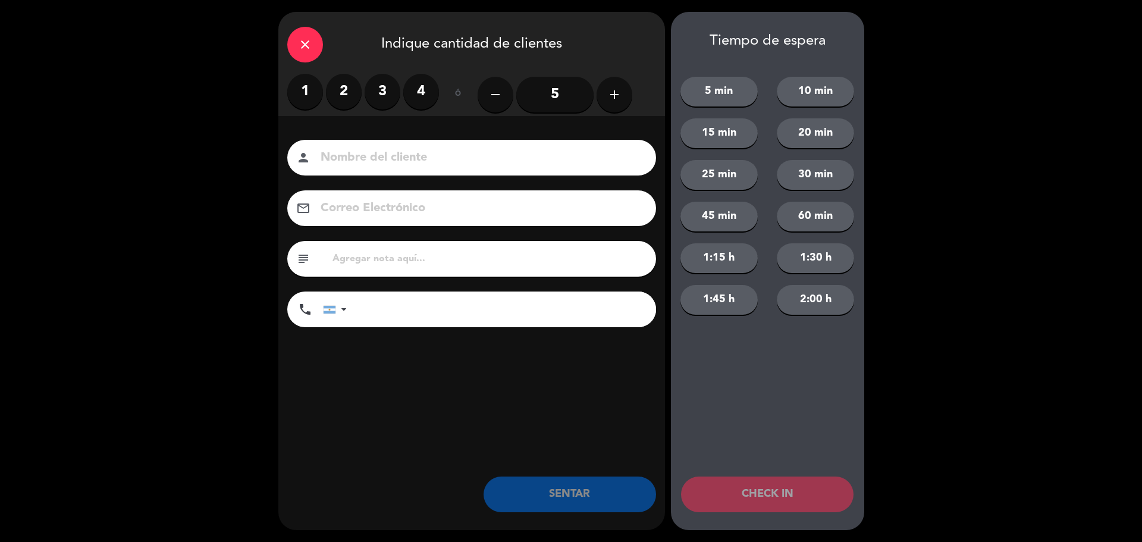
click at [344, 89] on label "2" at bounding box center [344, 92] width 36 height 36
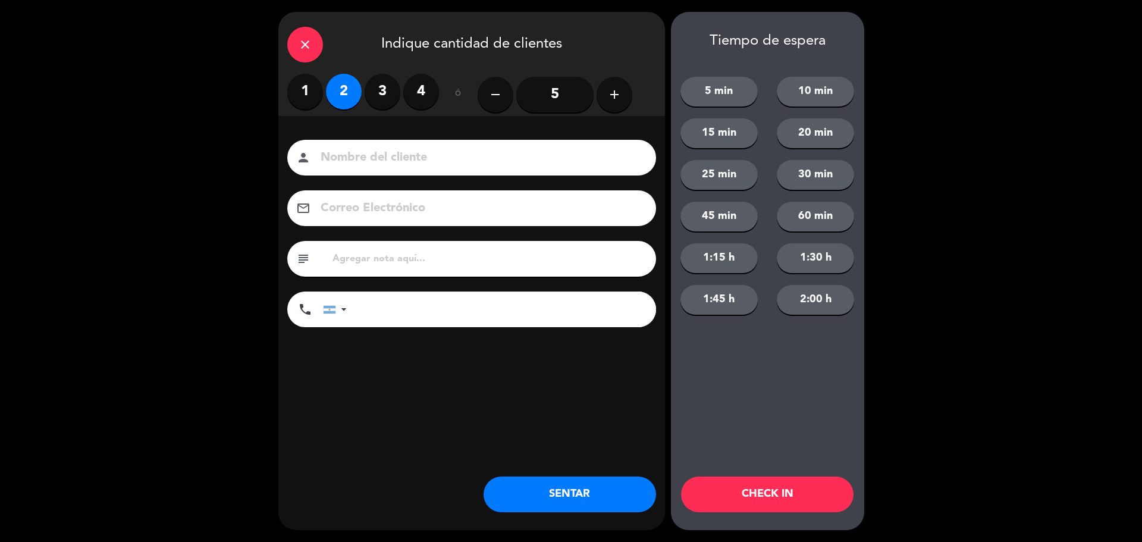
click at [554, 485] on button "SENTAR" at bounding box center [569, 494] width 172 height 36
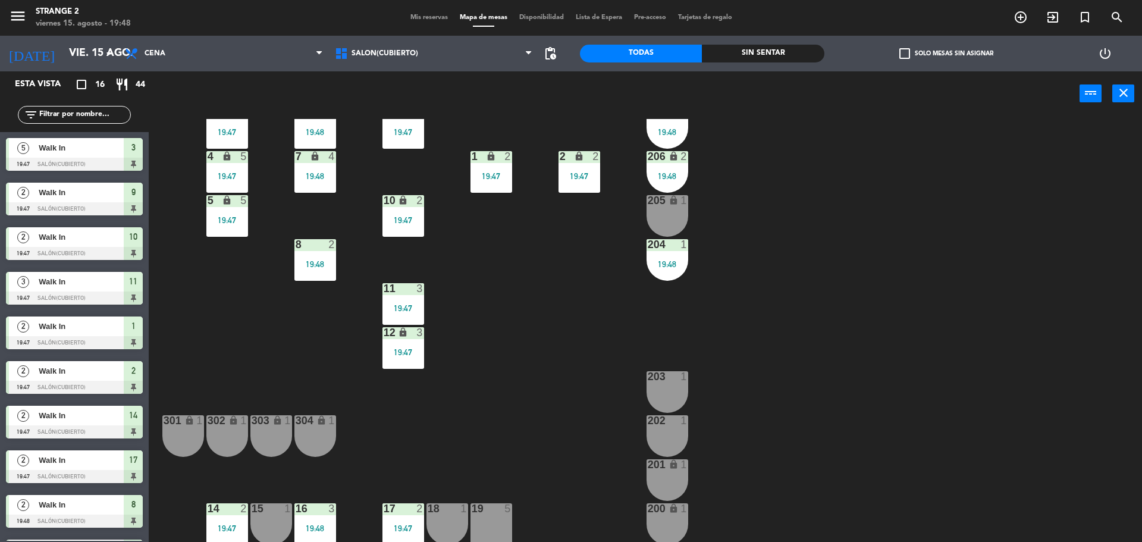
click at [666, 445] on div "202 1" at bounding box center [667, 436] width 42 height 42
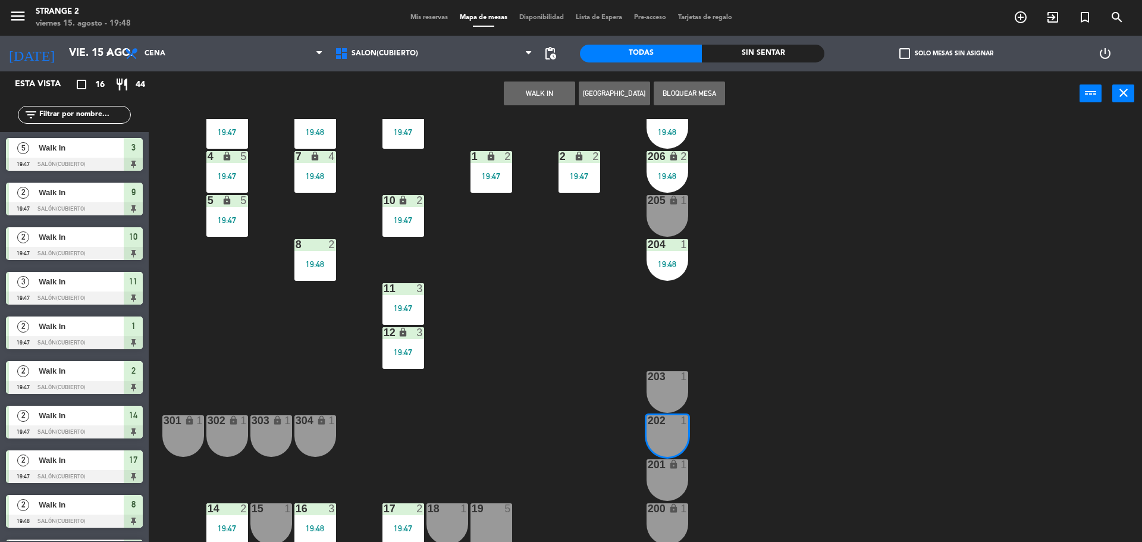
click at [538, 94] on button "WALK IN" at bounding box center [539, 93] width 71 height 24
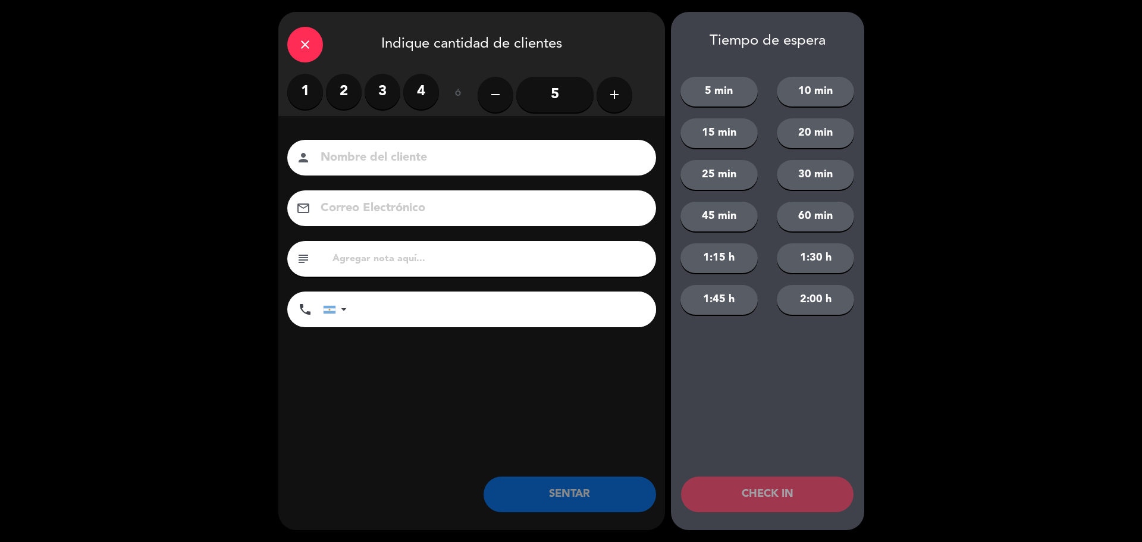
click at [302, 84] on label "1" at bounding box center [305, 92] width 36 height 36
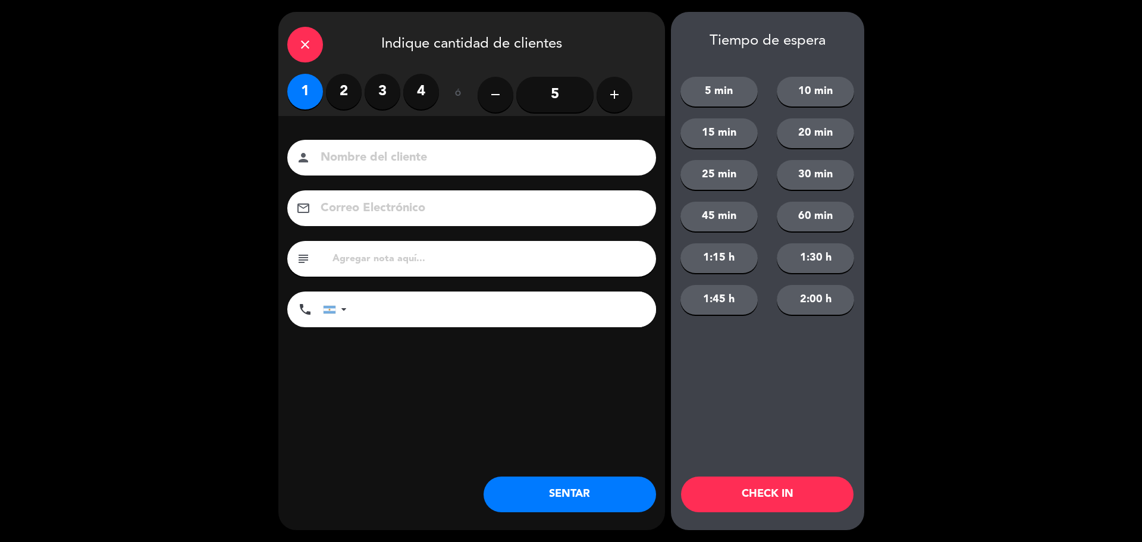
click at [569, 504] on button "SENTAR" at bounding box center [569, 494] width 172 height 36
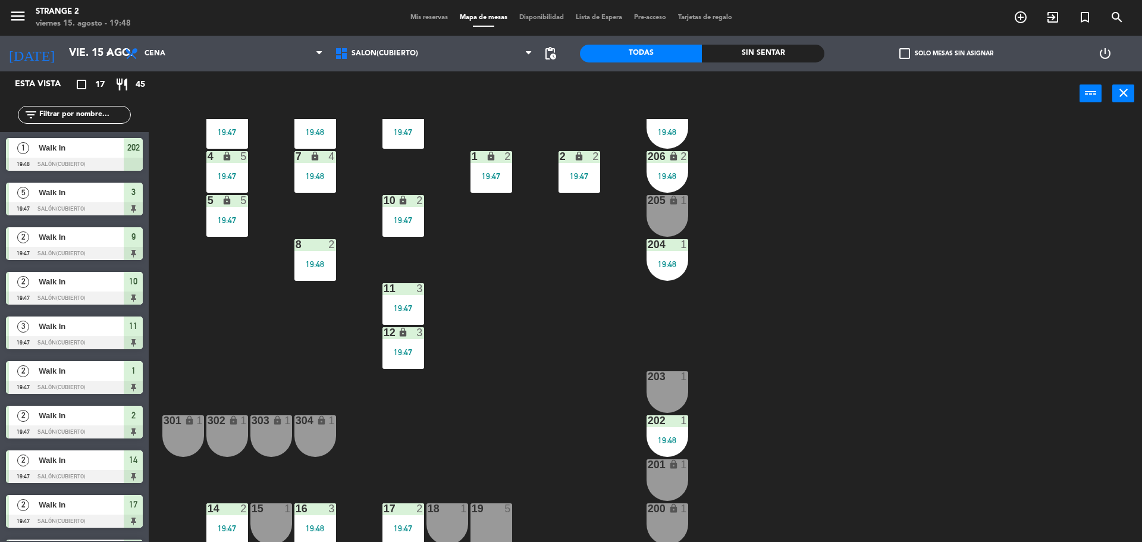
click at [667, 524] on div "200 lock 1" at bounding box center [667, 524] width 42 height 42
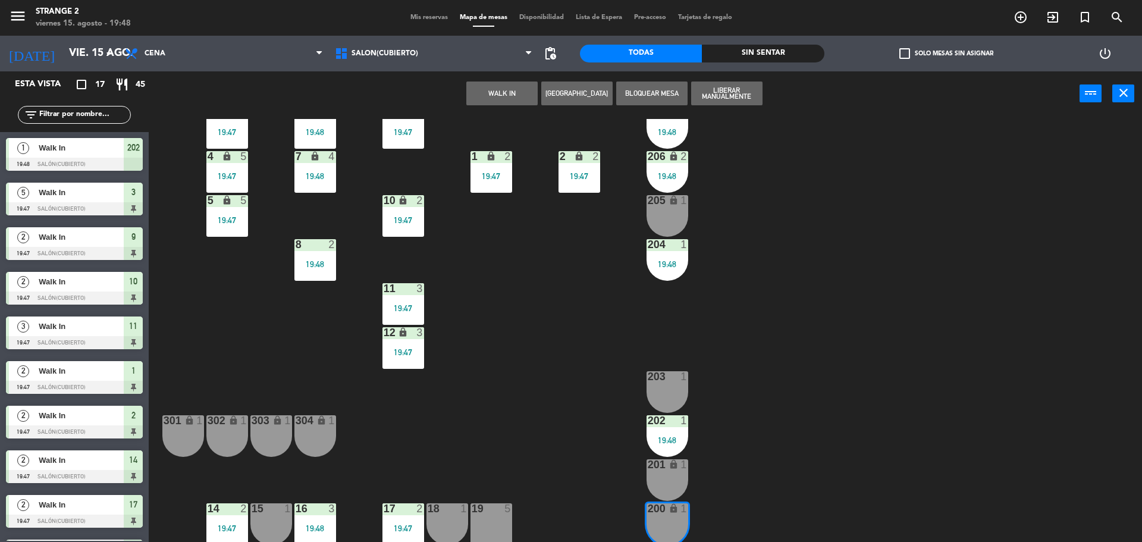
click at [671, 485] on div "201 lock 1" at bounding box center [667, 480] width 42 height 42
click at [499, 93] on button "WALK IN" at bounding box center [501, 93] width 71 height 24
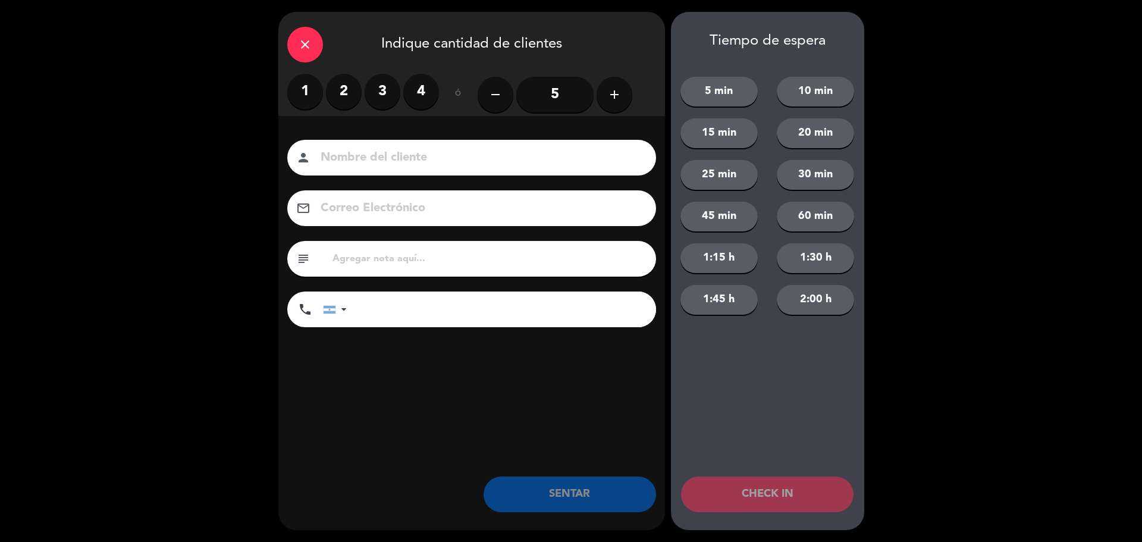
click at [339, 89] on label "2" at bounding box center [344, 92] width 36 height 36
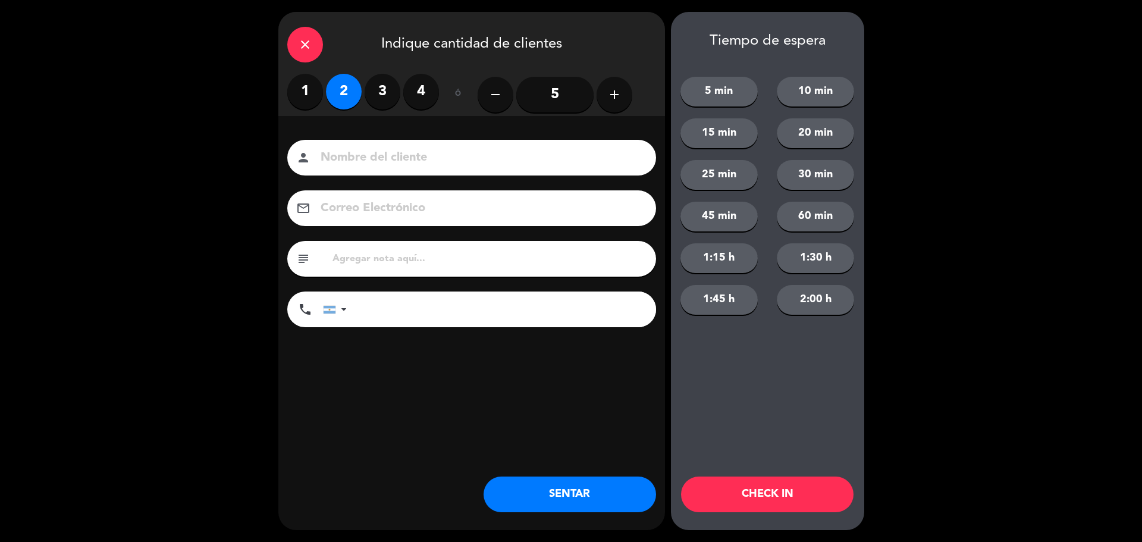
click at [567, 489] on button "SENTAR" at bounding box center [569, 494] width 172 height 36
